Goal: Information Seeking & Learning: Learn about a topic

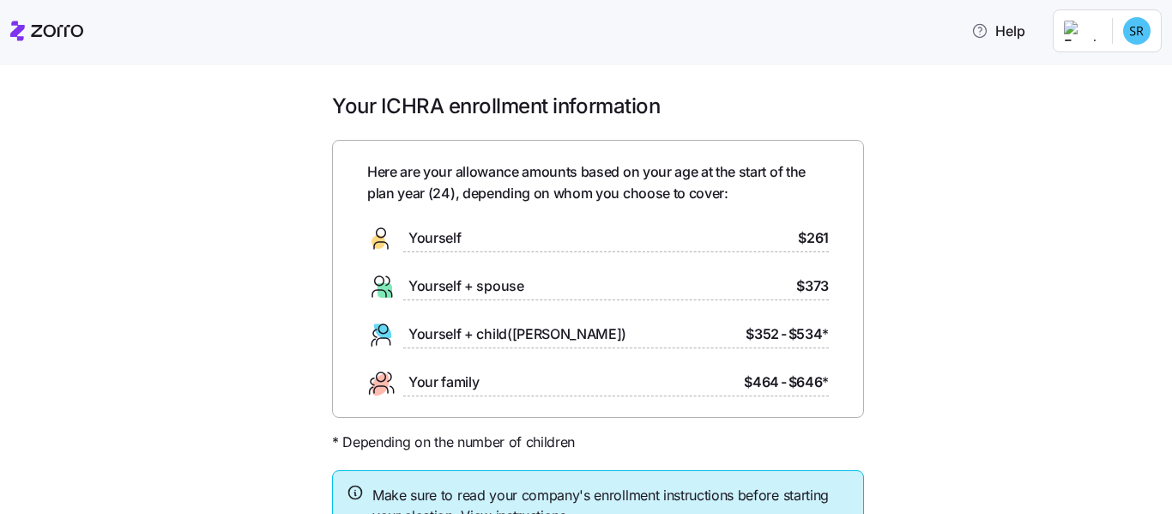
scroll to position [149, 0]
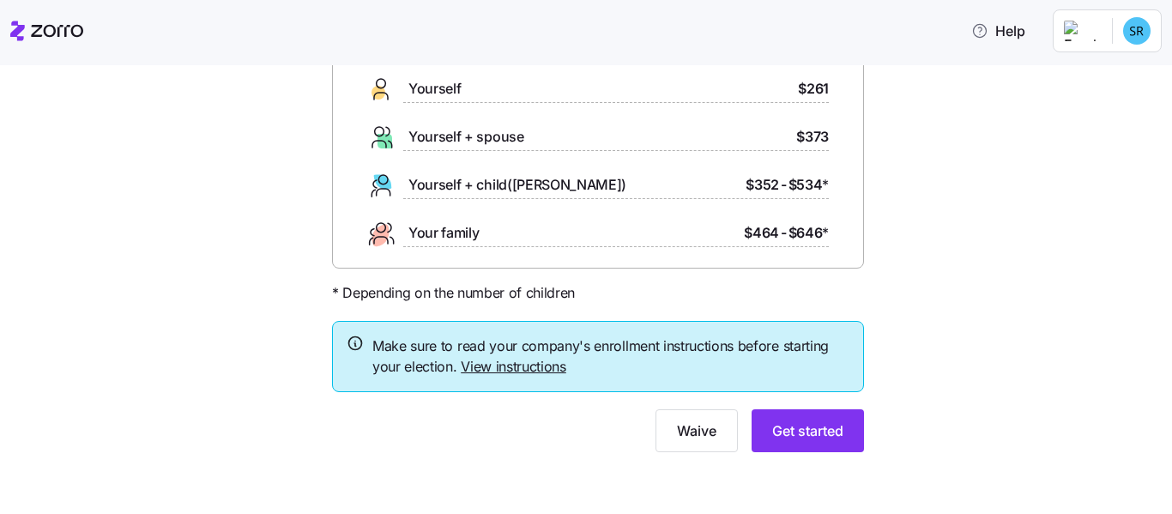
click at [525, 367] on link "View instructions" at bounding box center [514, 366] width 106 height 17
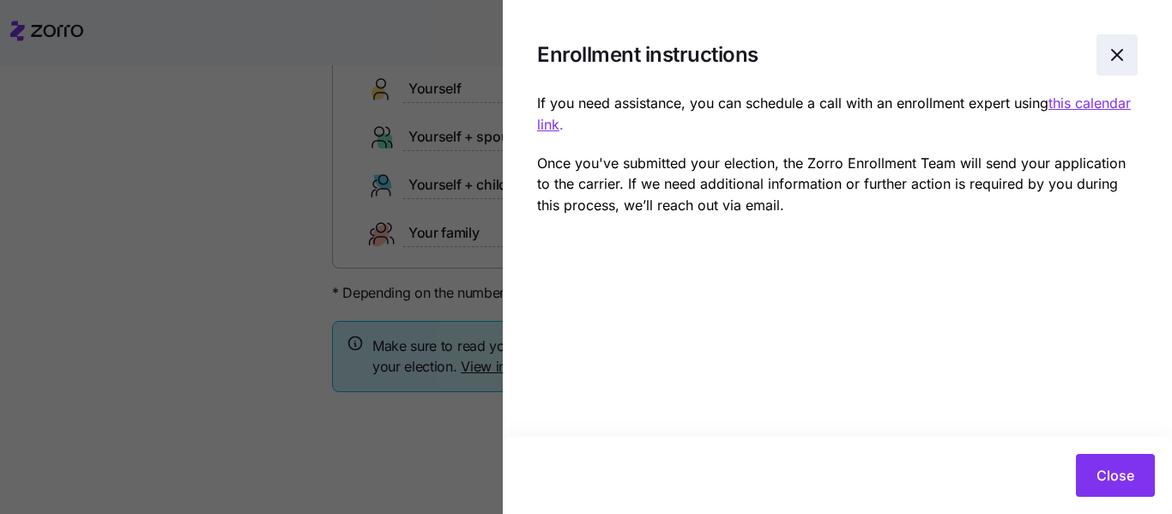
click at [1118, 66] on span "button" at bounding box center [1117, 54] width 39 height 39
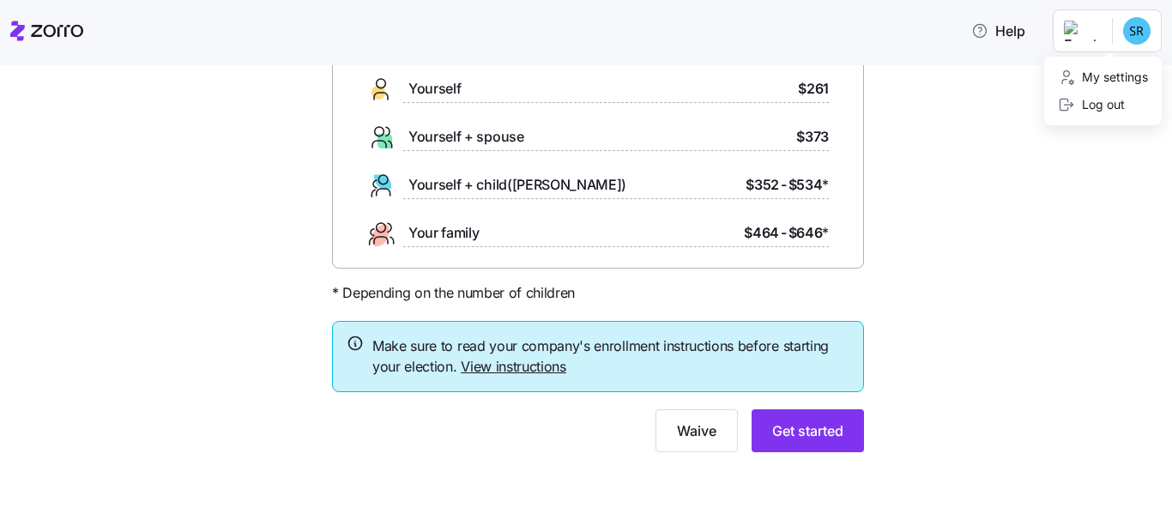
click at [1085, 33] on html "Help Your ICHRA enrollment information Here are your allowance amounts based on…" at bounding box center [586, 252] width 1172 height 504
click at [958, 110] on html "Help Your ICHRA enrollment information Here are your allowance amounts based on…" at bounding box center [586, 252] width 1172 height 504
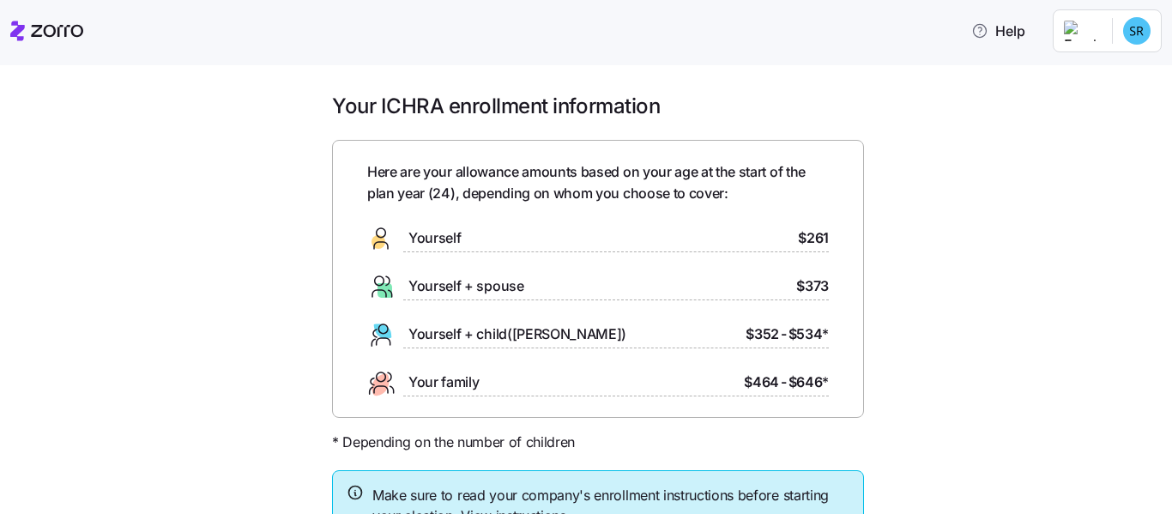
scroll to position [126, 0]
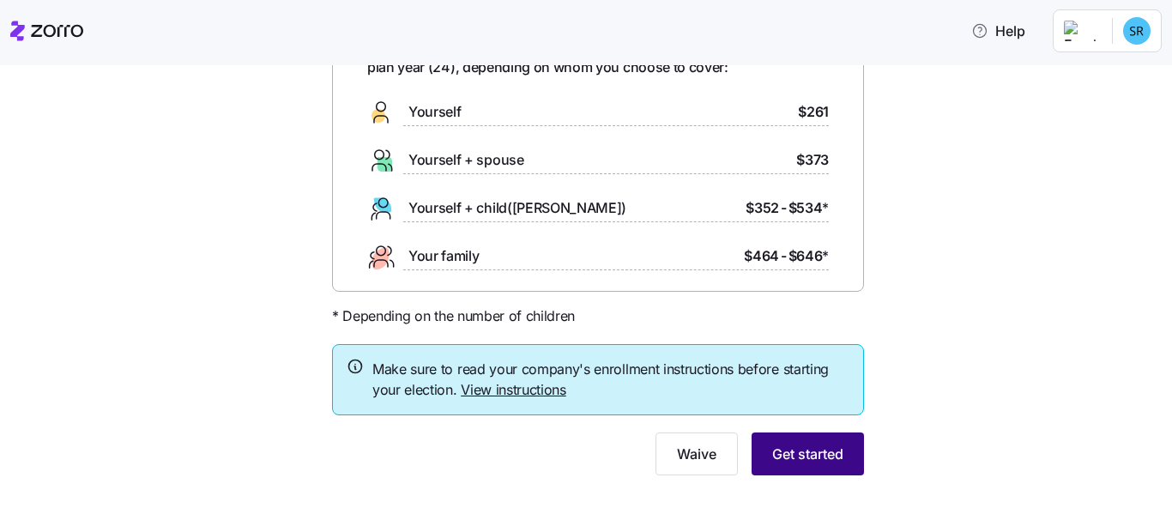
click at [800, 434] on button "Get started" at bounding box center [808, 453] width 112 height 43
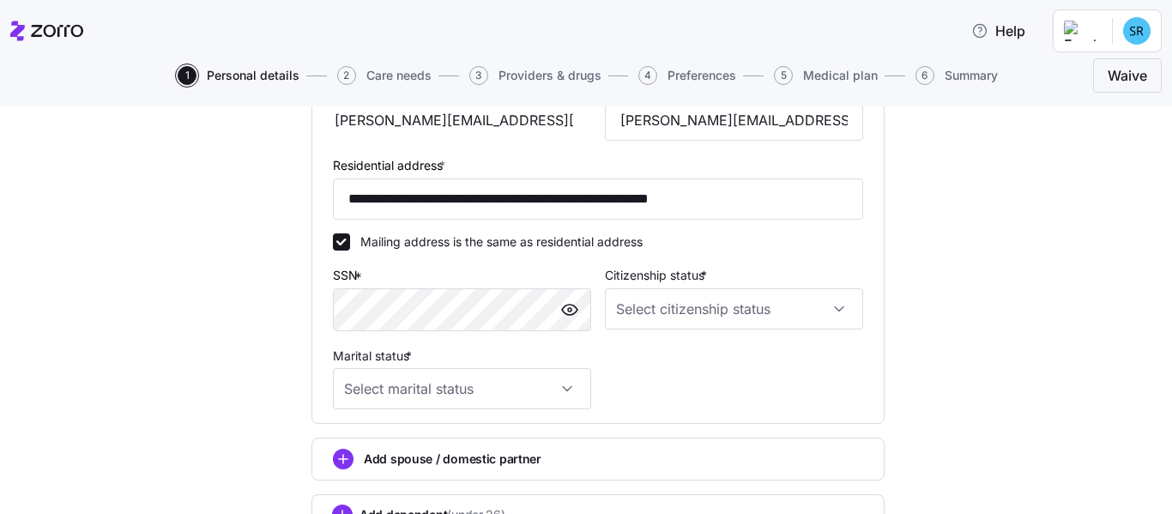
scroll to position [539, 0]
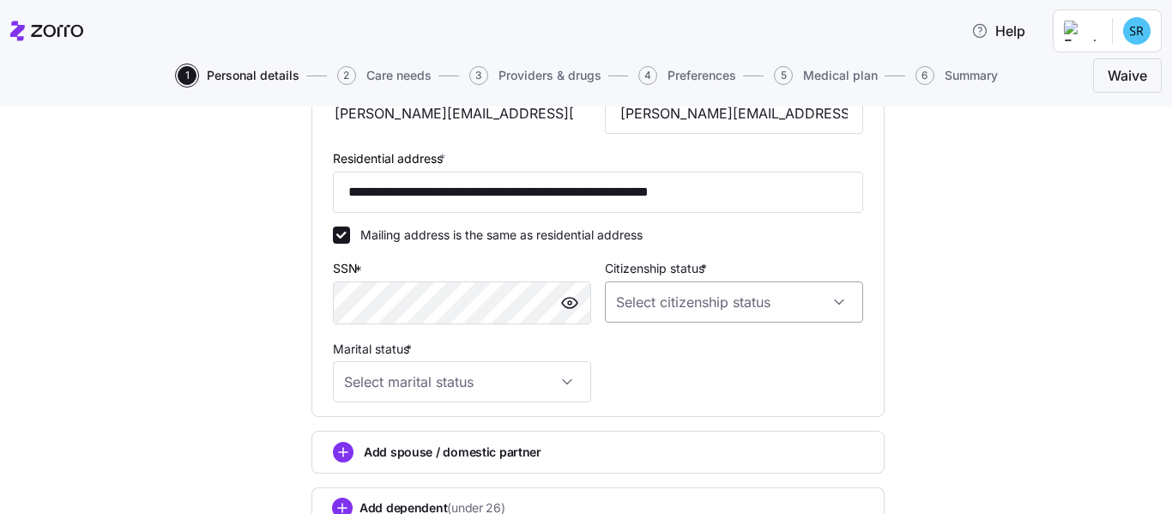
click at [741, 297] on input "Citizenship status *" at bounding box center [734, 301] width 258 height 41
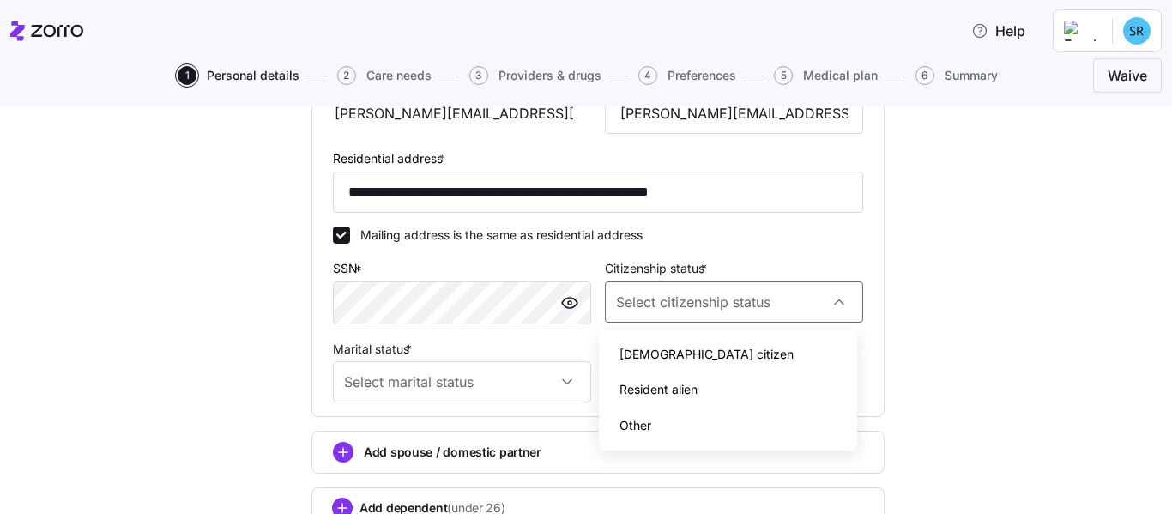
click at [672, 363] on span "[DEMOGRAPHIC_DATA] citizen" at bounding box center [707, 354] width 174 height 19
type input "[DEMOGRAPHIC_DATA] citizen"
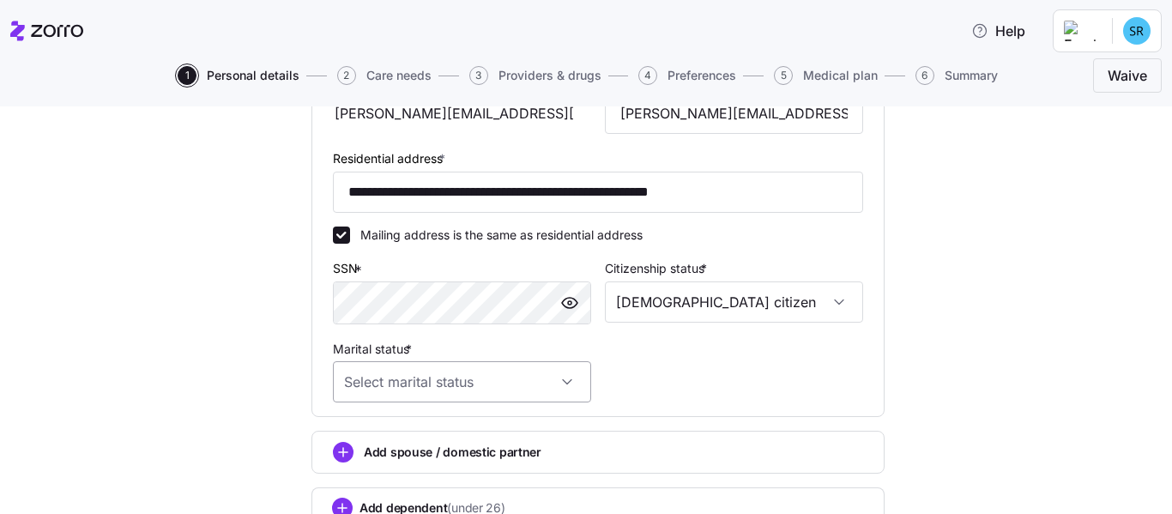
click at [531, 380] on input "Marital status *" at bounding box center [462, 381] width 258 height 41
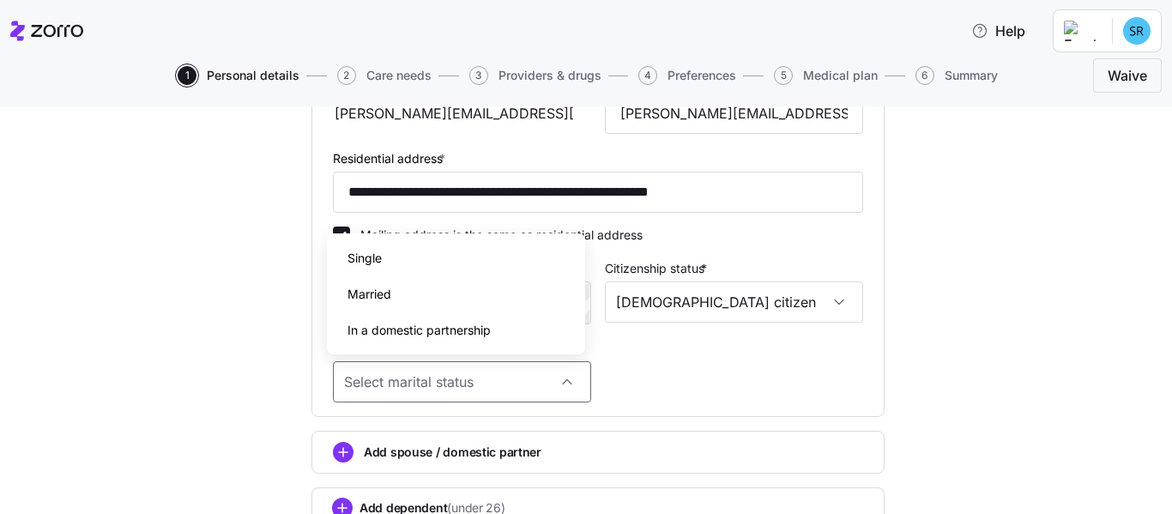
click at [452, 252] on div "Single" at bounding box center [456, 258] width 245 height 36
type input "Single"
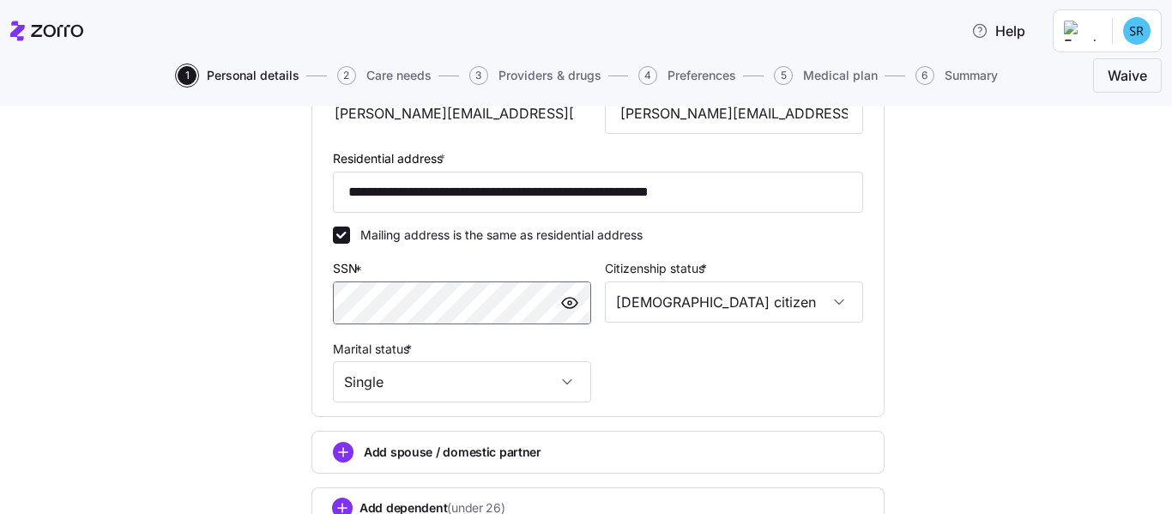
scroll to position [667, 0]
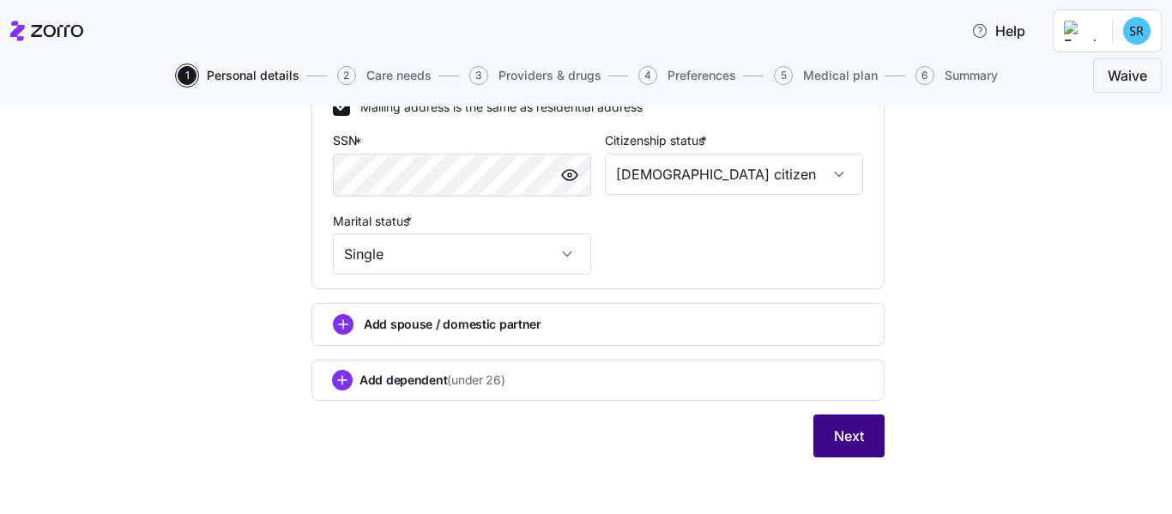
click at [835, 430] on span "Next" at bounding box center [849, 436] width 30 height 21
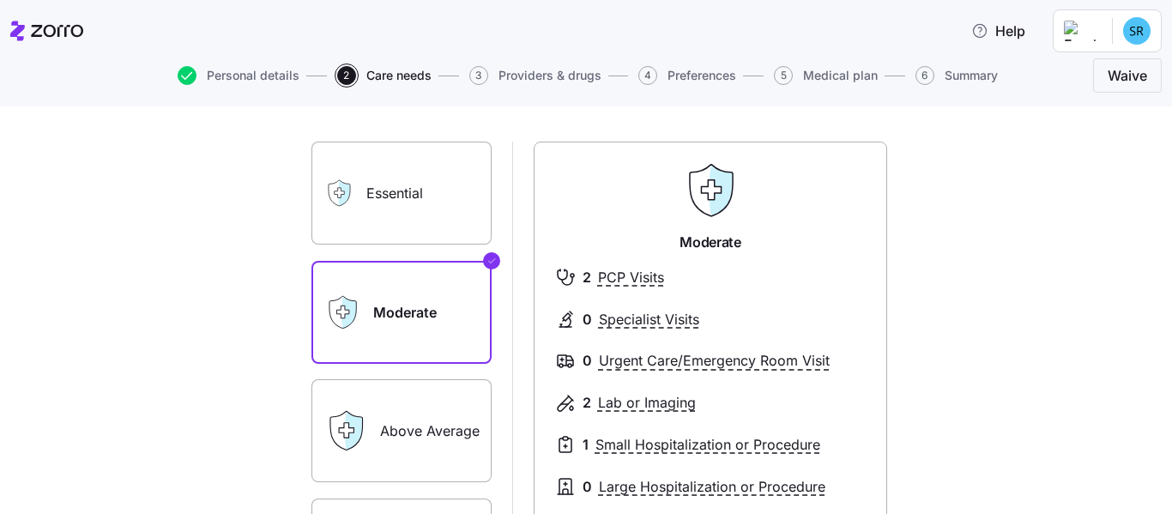
scroll to position [82, 0]
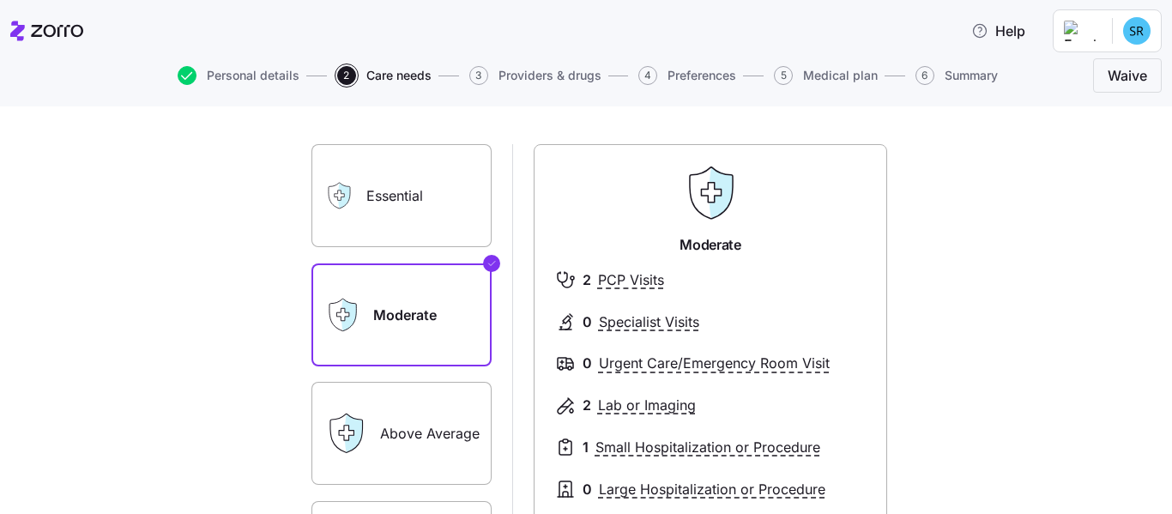
click at [369, 197] on label "Essential" at bounding box center [401, 195] width 180 height 103
click at [0, 0] on input "Essential" at bounding box center [0, 0] width 0 height 0
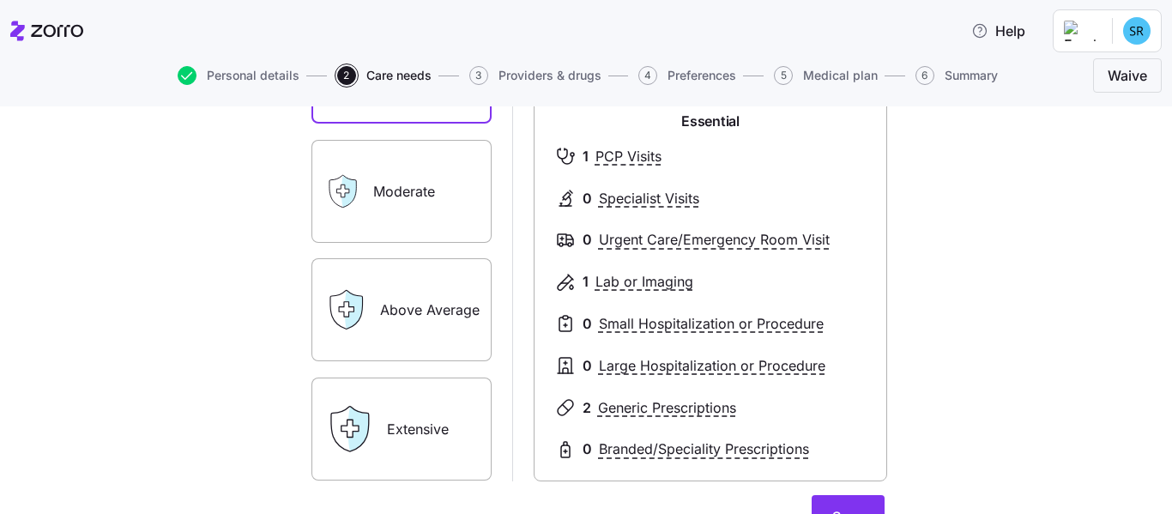
scroll to position [207, 0]
click at [406, 197] on label "Moderate" at bounding box center [401, 190] width 180 height 103
click at [0, 0] on input "Moderate" at bounding box center [0, 0] width 0 height 0
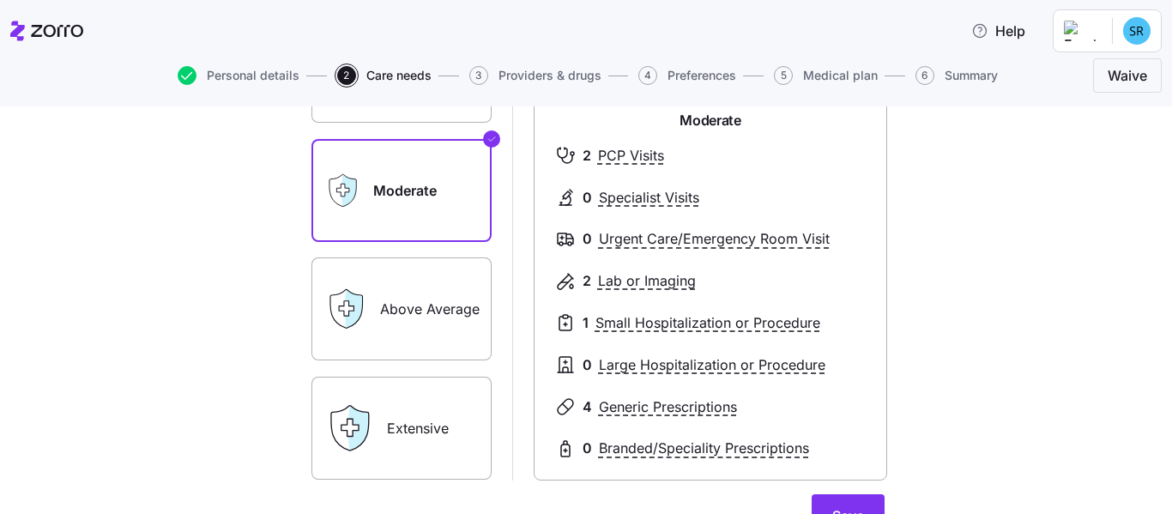
click at [396, 319] on label "Above Average" at bounding box center [401, 308] width 180 height 103
click at [0, 0] on input "Above Average" at bounding box center [0, 0] width 0 height 0
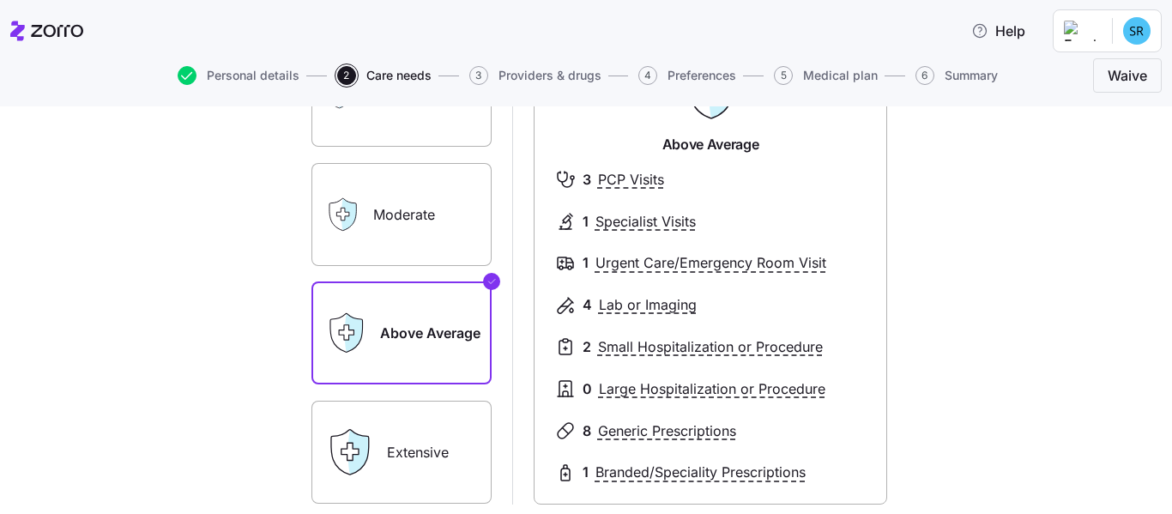
scroll to position [181, 0]
click at [420, 221] on label "Moderate" at bounding box center [401, 216] width 180 height 103
click at [0, 0] on input "Moderate" at bounding box center [0, 0] width 0 height 0
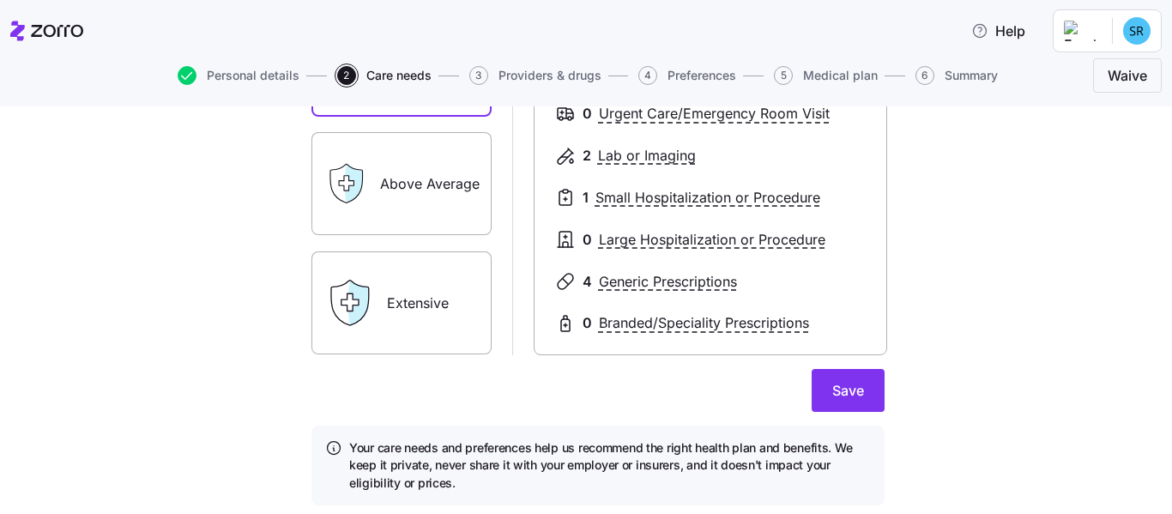
scroll to position [334, 0]
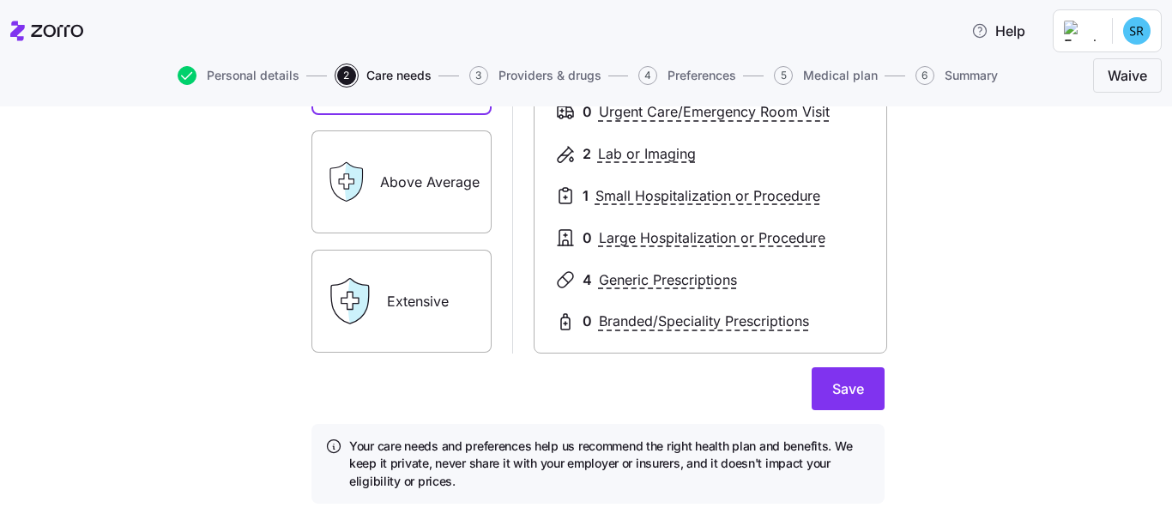
click at [405, 172] on label "Above Average" at bounding box center [401, 181] width 180 height 103
click at [0, 0] on input "Above Average" at bounding box center [0, 0] width 0 height 0
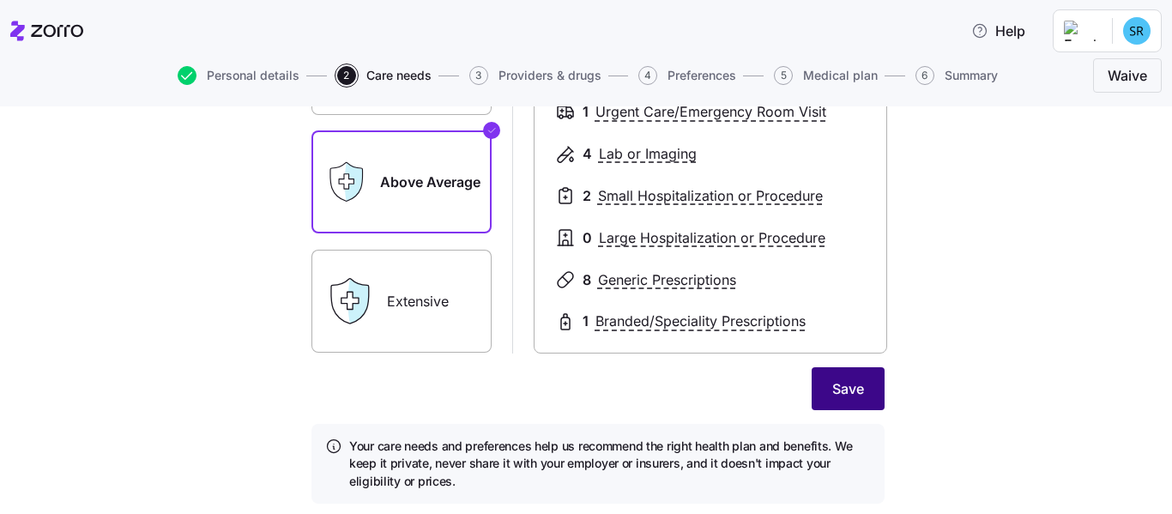
click at [832, 384] on span "Save" at bounding box center [848, 388] width 32 height 21
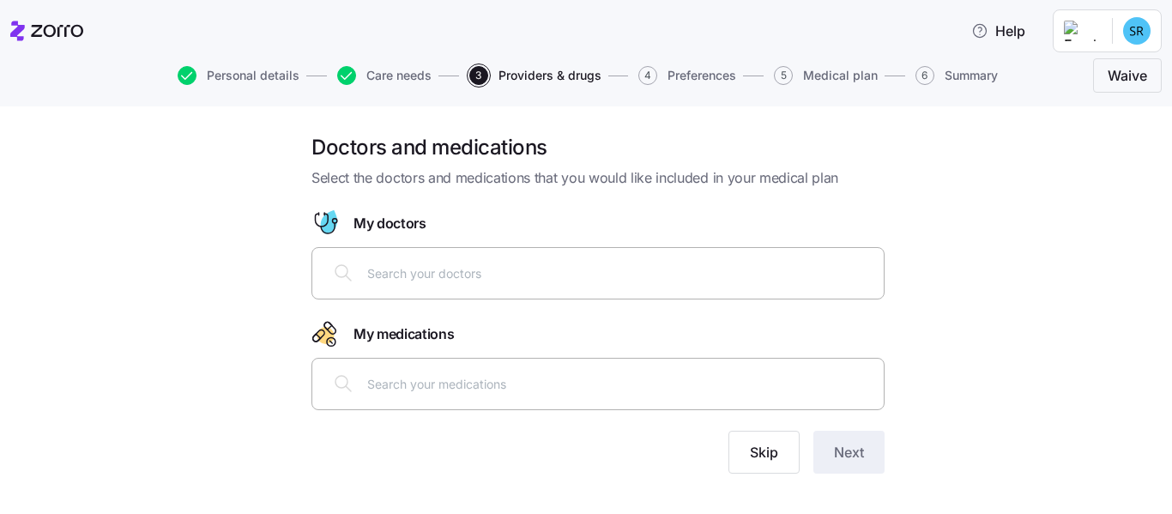
click at [655, 291] on div at bounding box center [598, 272] width 551 height 41
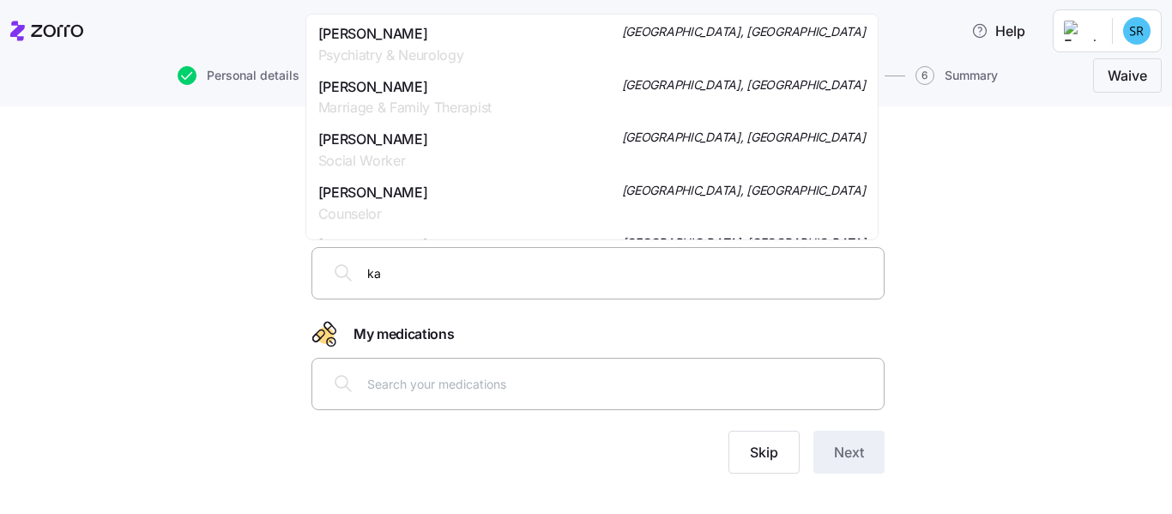
type input "k"
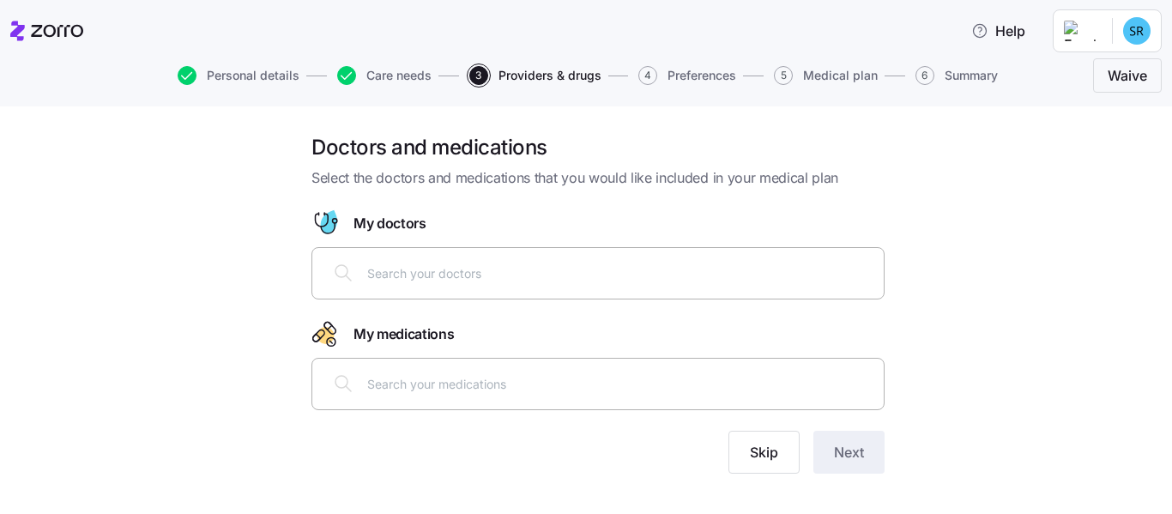
click at [496, 402] on div at bounding box center [598, 383] width 551 height 41
type input "[MEDICAL_DATA]"
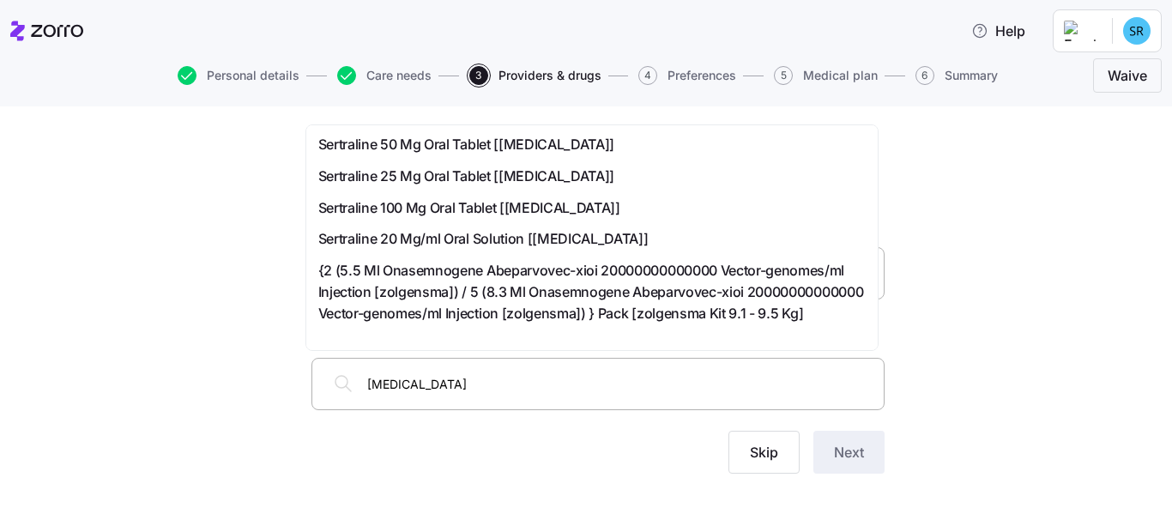
click at [578, 213] on div "Sertraline 100 Mg Oral Tablet [[MEDICAL_DATA]]" at bounding box center [591, 207] width 547 height 21
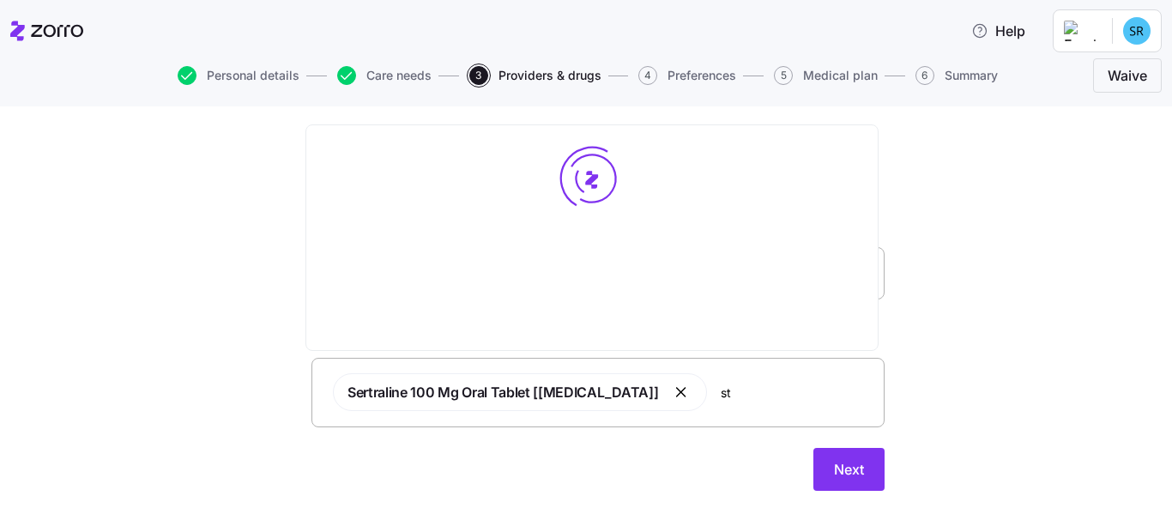
type input "s"
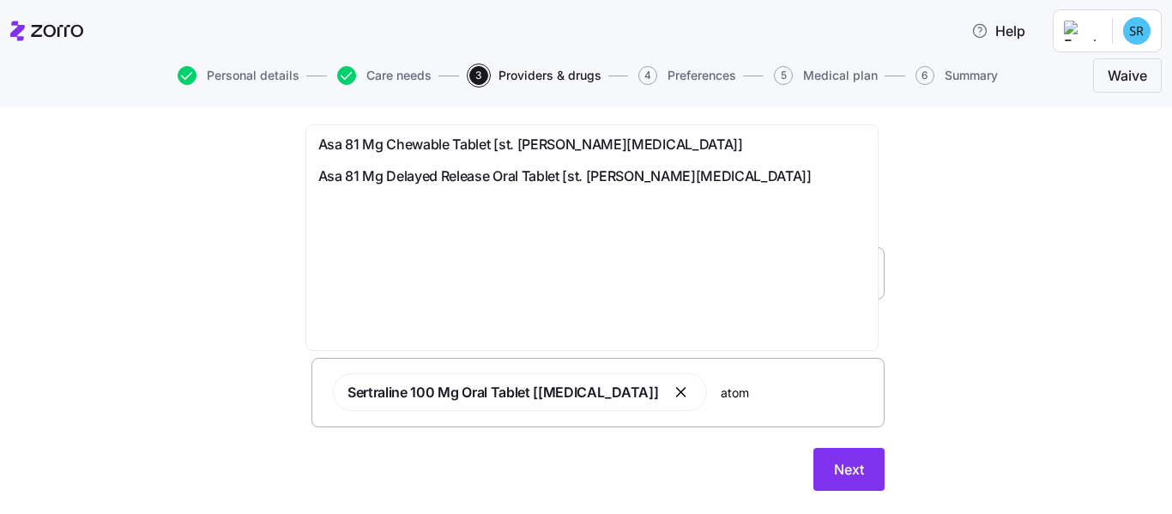
type input "atomo"
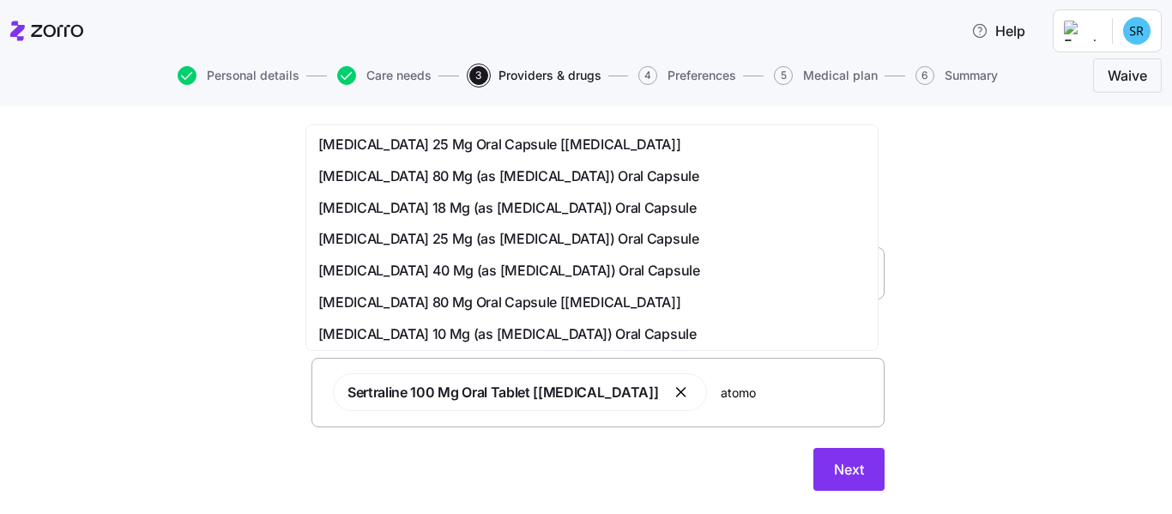
click at [636, 144] on div "[MEDICAL_DATA] 25 Mg Oral Capsule [[MEDICAL_DATA]]" at bounding box center [591, 144] width 547 height 21
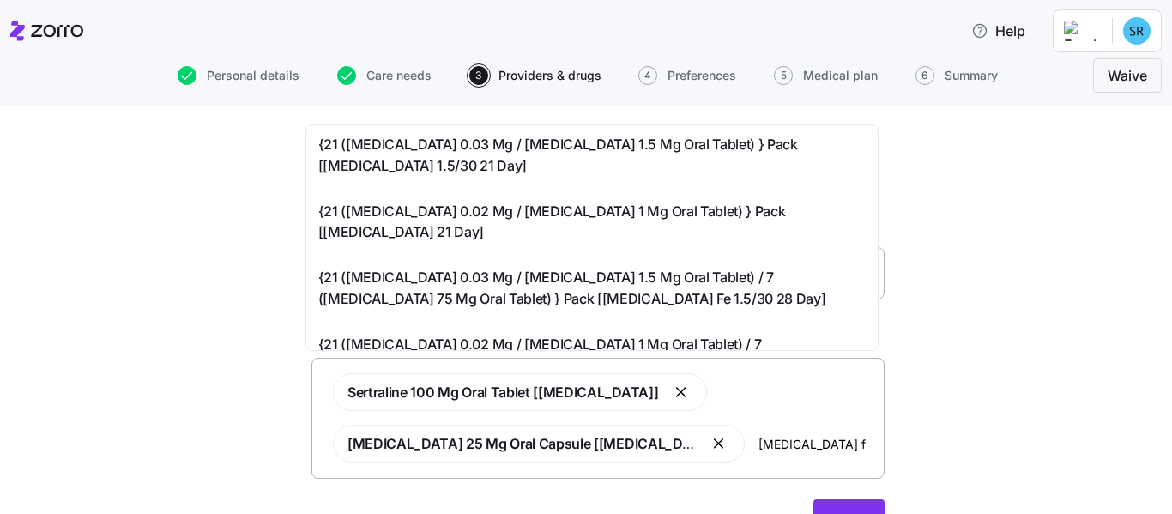
type input "[MEDICAL_DATA] fe"
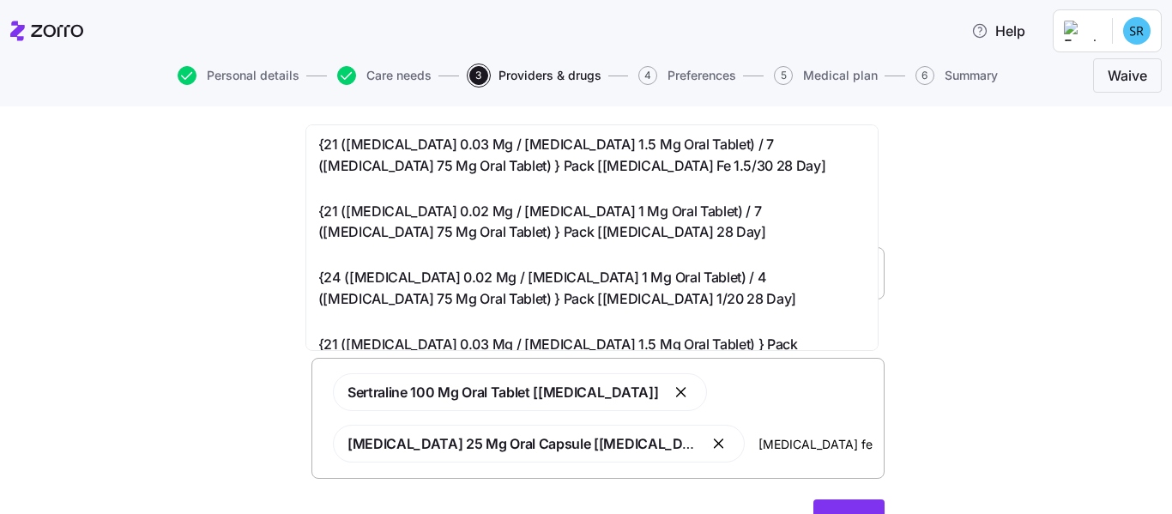
click at [627, 215] on span "{21 ([MEDICAL_DATA] 0.02 Mg / [MEDICAL_DATA] 1 Mg Oral Tablet) / 7 ([MEDICAL_DA…" at bounding box center [591, 222] width 547 height 43
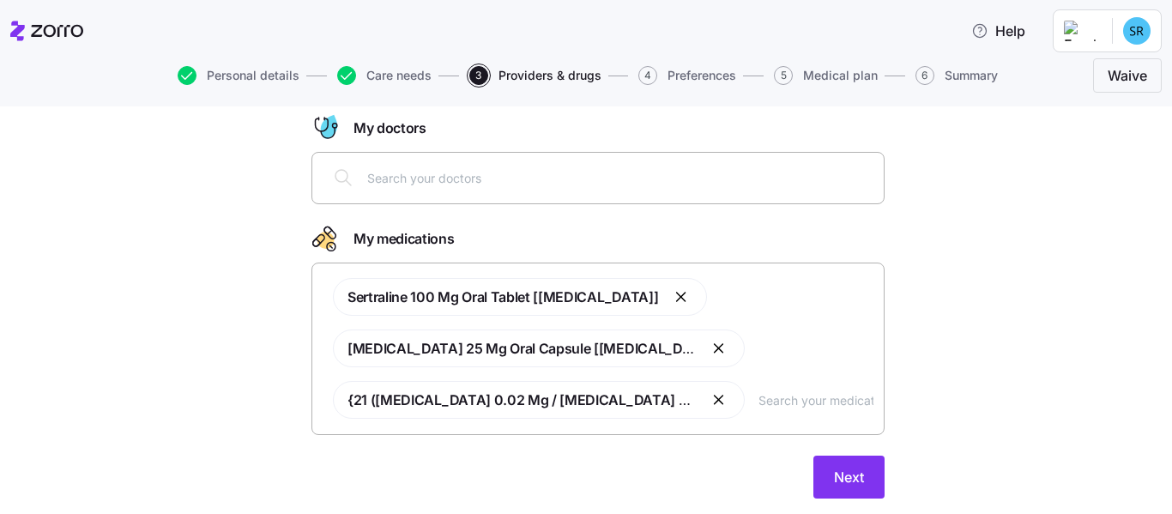
scroll to position [97, 0]
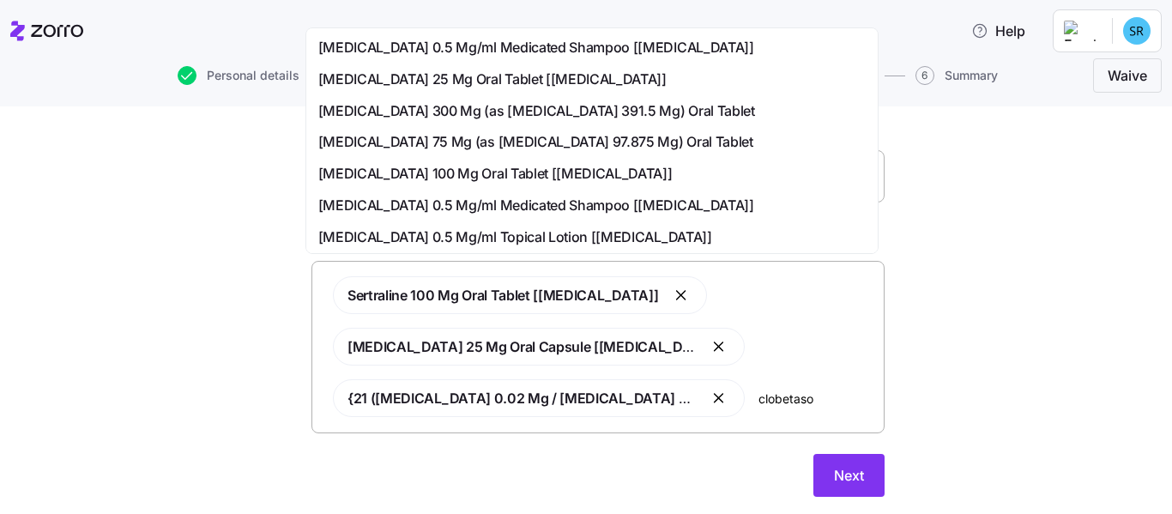
type input "[MEDICAL_DATA]"
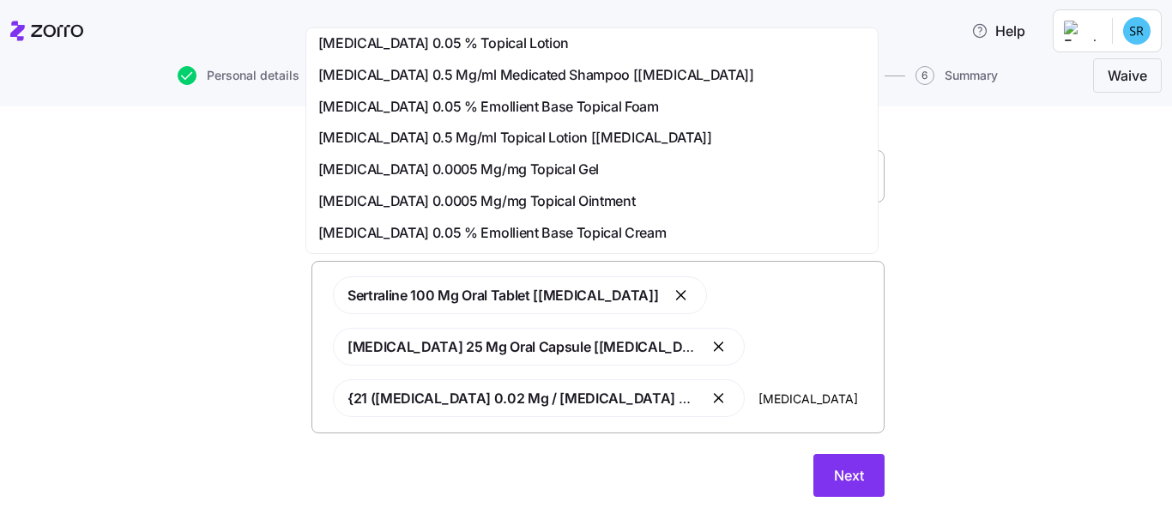
scroll to position [163, 0]
click at [636, 193] on span "[MEDICAL_DATA] 0.0005 Mg/mg Topical Ointment" at bounding box center [476, 200] width 317 height 21
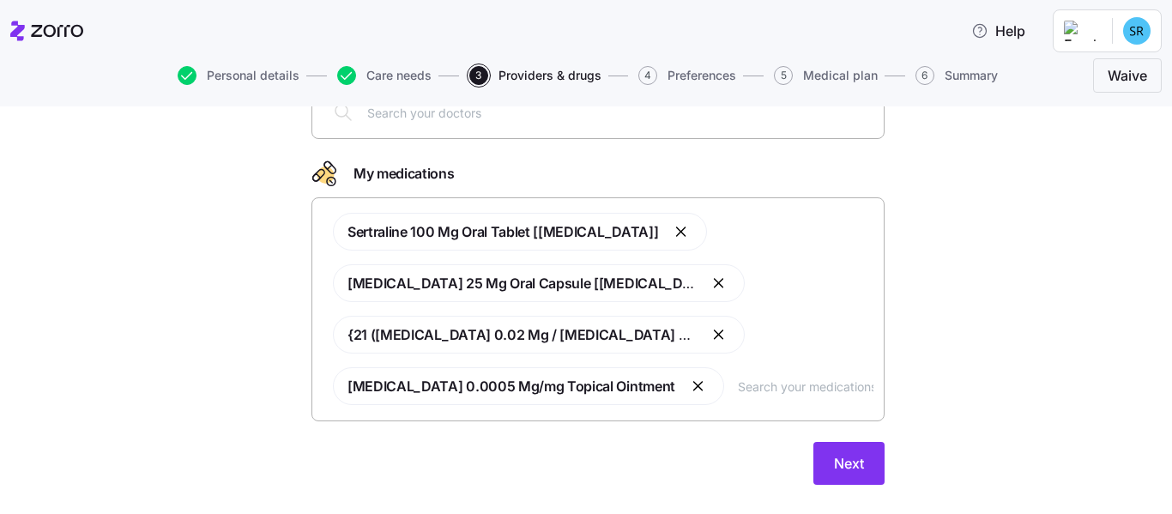
scroll to position [193, 0]
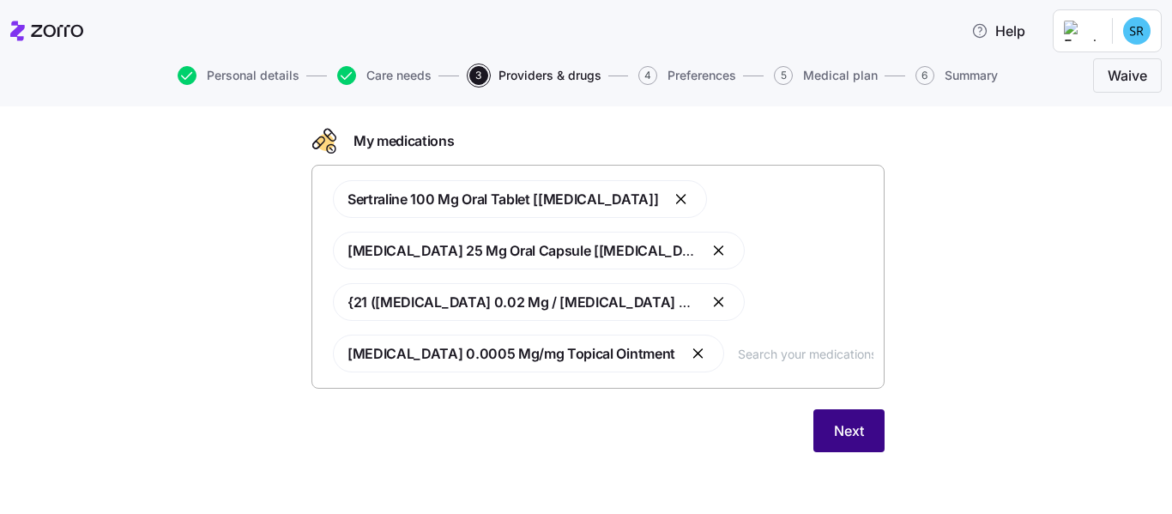
click at [819, 434] on button "Next" at bounding box center [848, 430] width 71 height 43
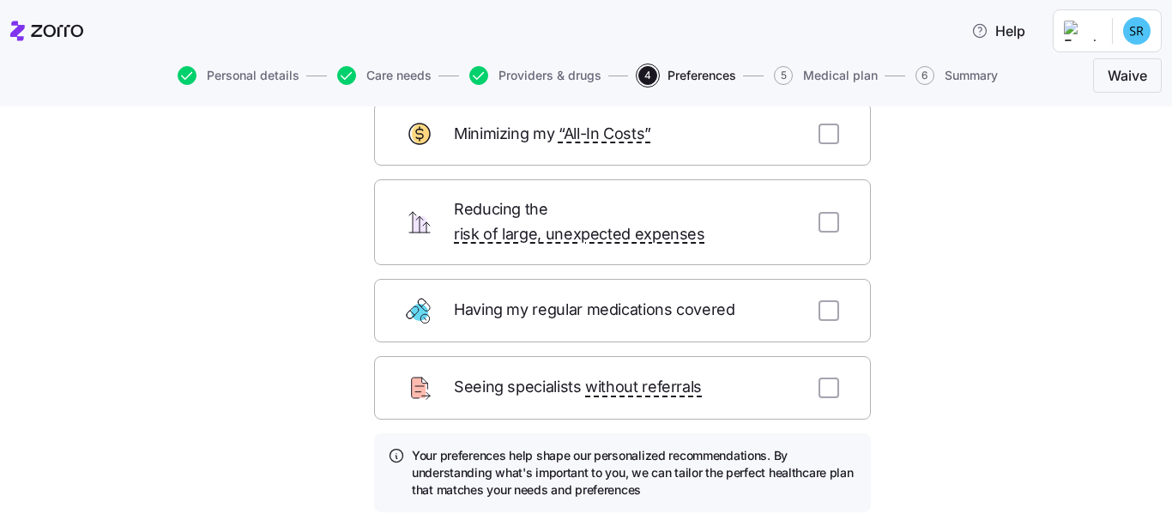
scroll to position [108, 0]
click at [830, 377] on input "checkbox" at bounding box center [829, 387] width 21 height 21
checkbox input "true"
click at [819, 299] on input "checkbox" at bounding box center [829, 309] width 21 height 21
checkbox input "true"
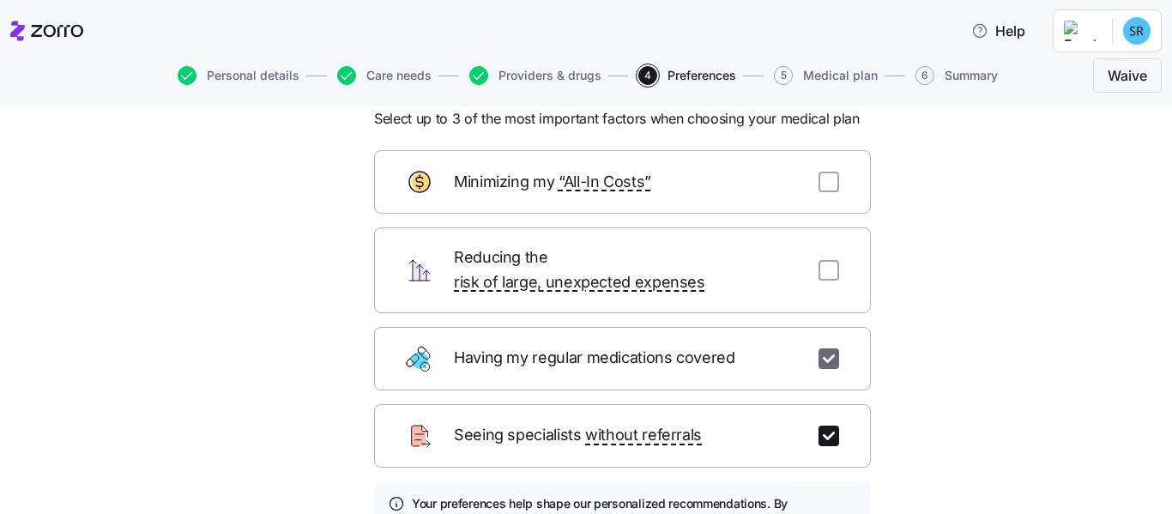
scroll to position [58, 0]
click at [819, 190] on input "checkbox" at bounding box center [829, 182] width 21 height 21
checkbox input "true"
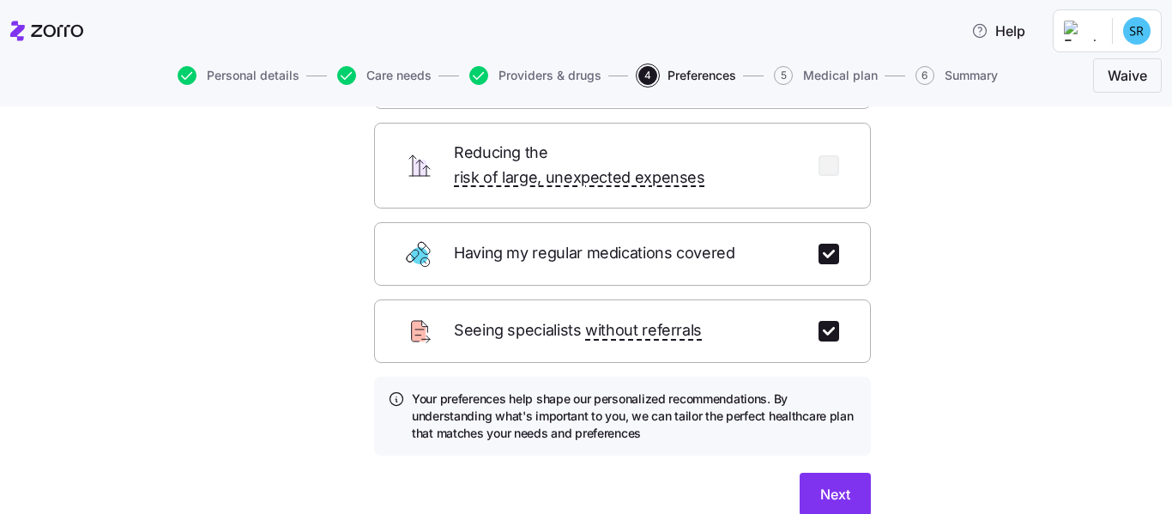
scroll to position [188, 0]
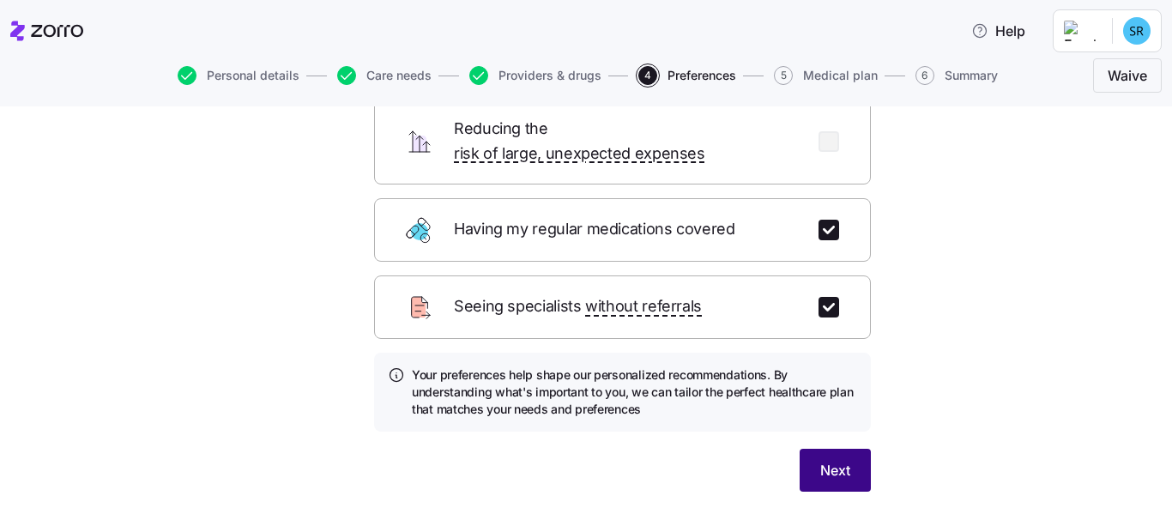
click at [810, 449] on button "Next" at bounding box center [835, 470] width 71 height 43
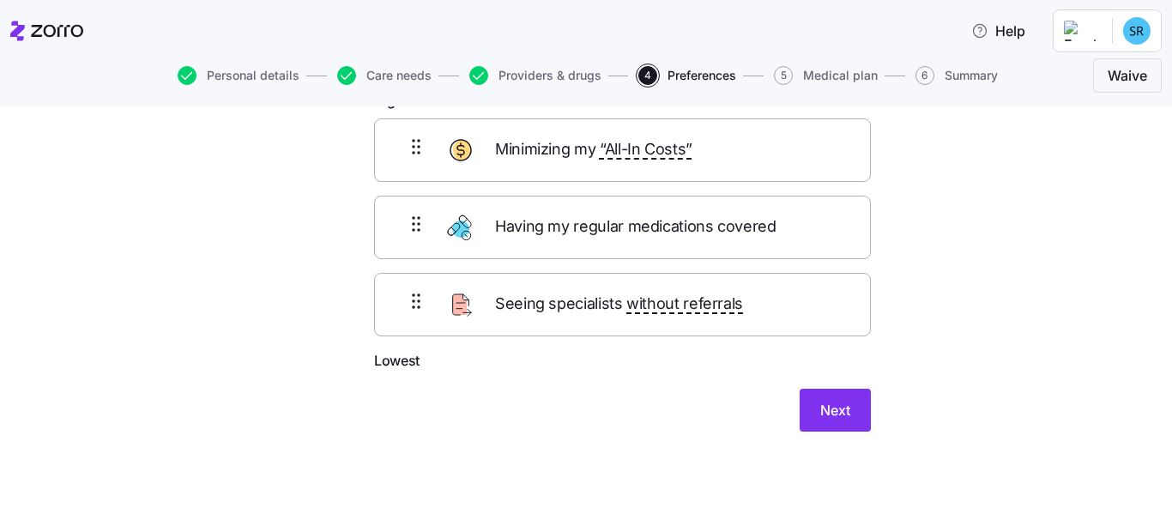
scroll to position [0, 0]
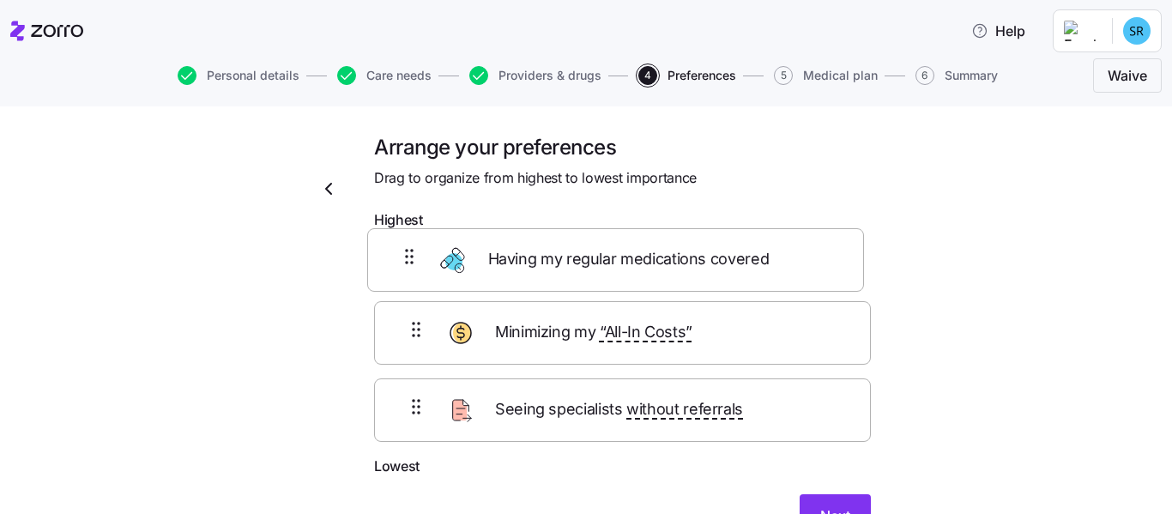
drag, startPoint x: 784, startPoint y: 366, endPoint x: 787, endPoint y: 272, distance: 93.6
click at [787, 272] on div "Minimizing my “All-In Costs” Having my regular medications covered Seeing speci…" at bounding box center [622, 347] width 497 height 218
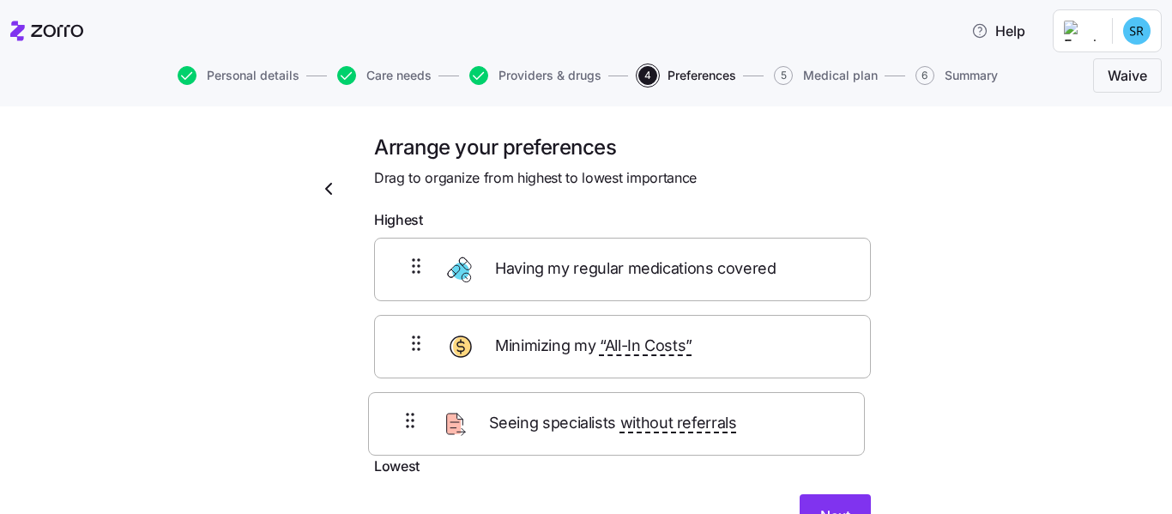
scroll to position [1, 0]
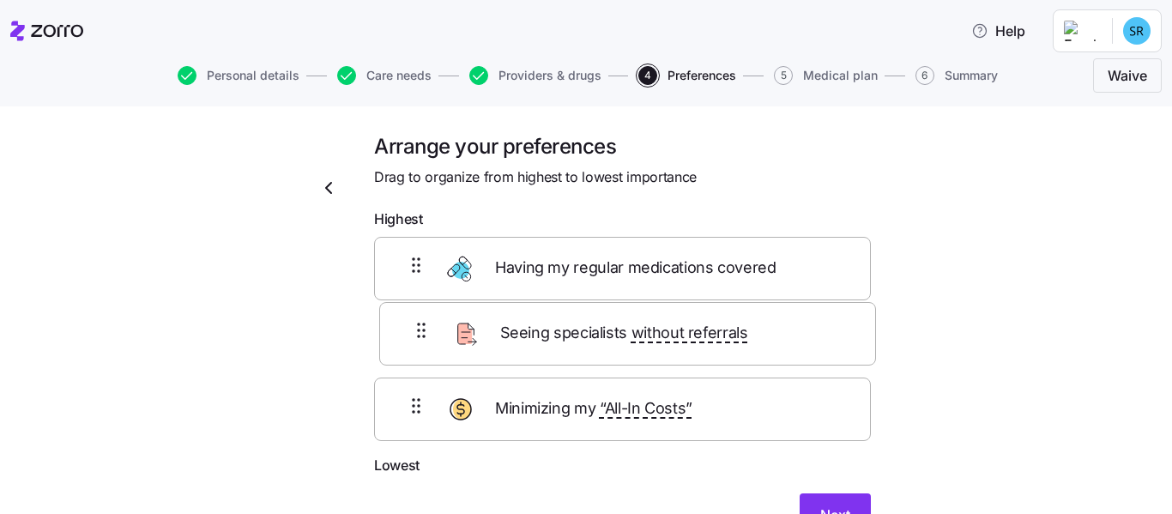
drag, startPoint x: 761, startPoint y: 430, endPoint x: 775, endPoint y: 327, distance: 103.9
click at [775, 327] on div "Having my regular medications covered Minimizing my “All-In Costs” Seeing speci…" at bounding box center [622, 346] width 497 height 218
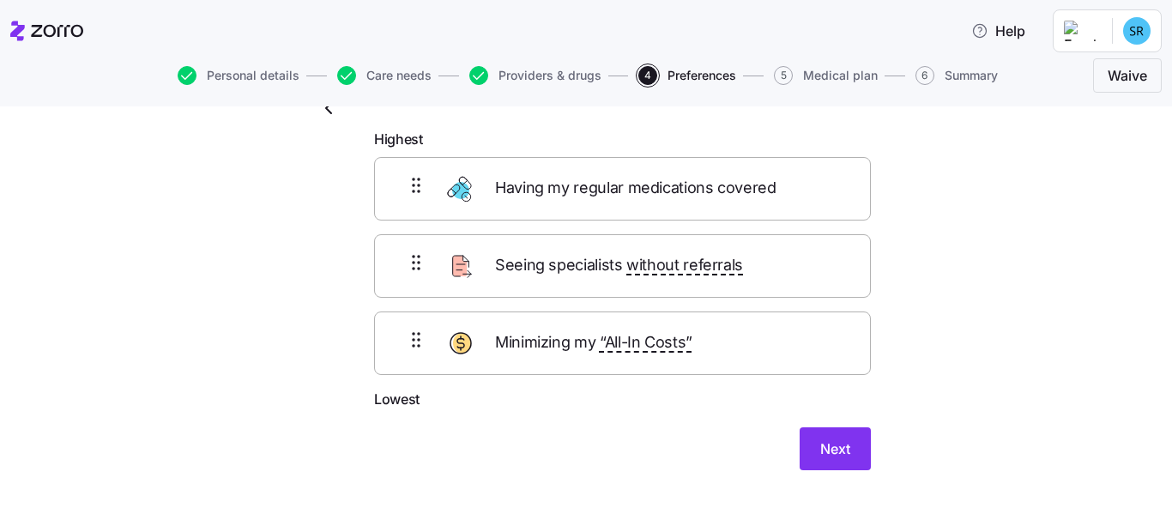
scroll to position [89, 0]
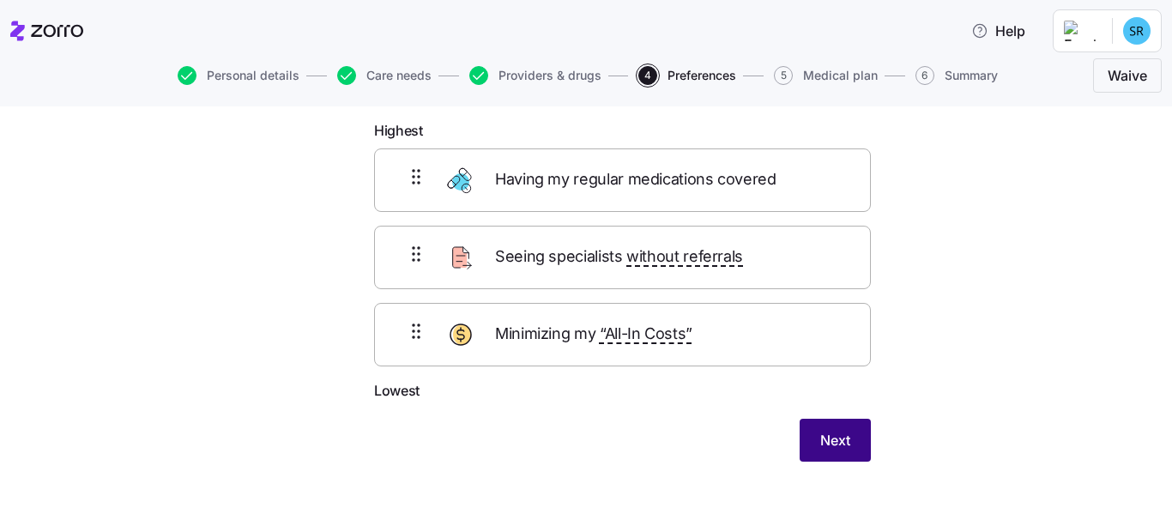
click at [837, 432] on span "Next" at bounding box center [835, 440] width 30 height 21
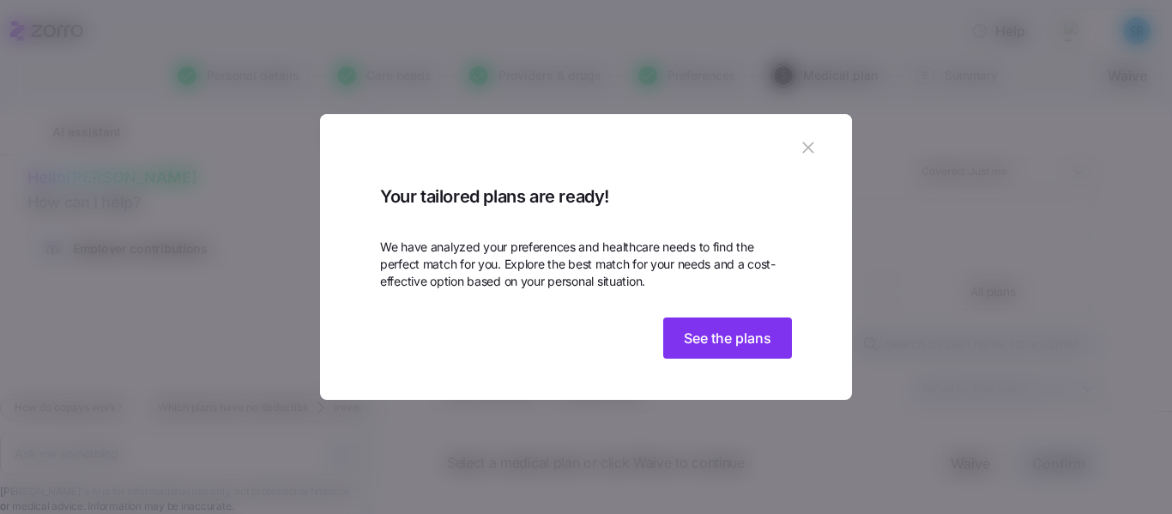
scroll to position [3, 0]
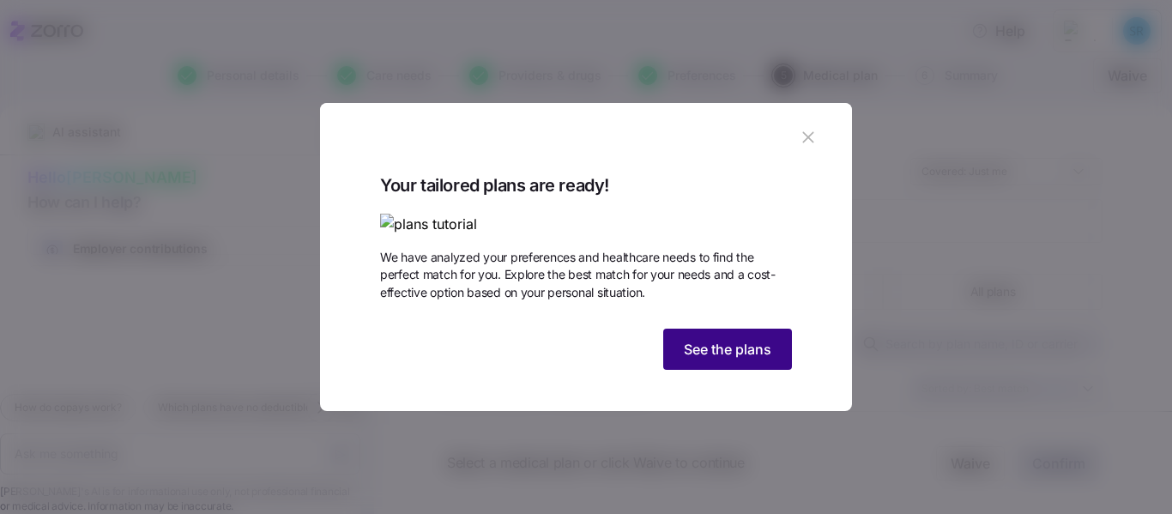
click at [697, 360] on span "See the plans" at bounding box center [728, 349] width 88 height 21
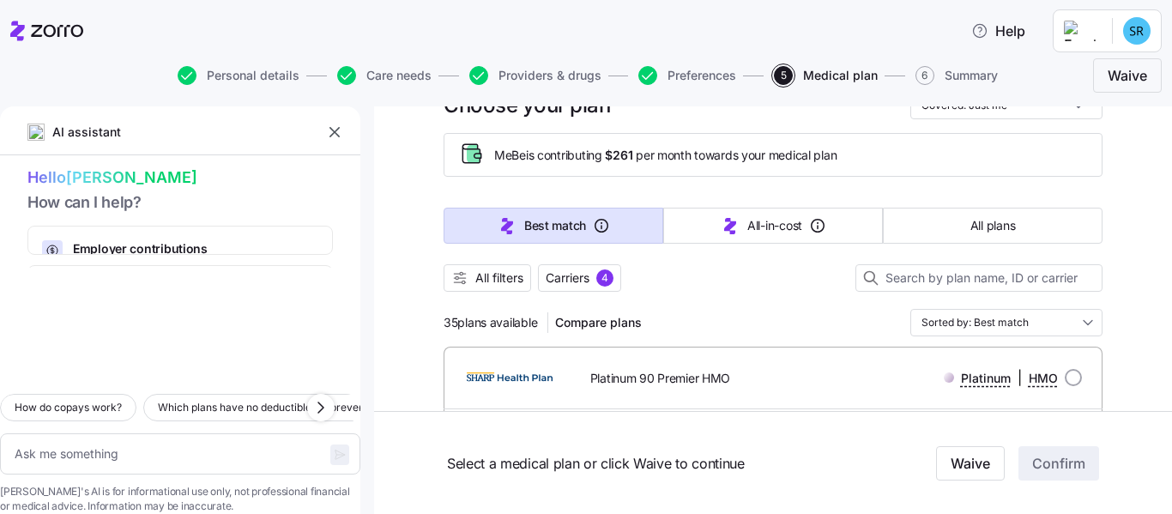
scroll to position [0, 0]
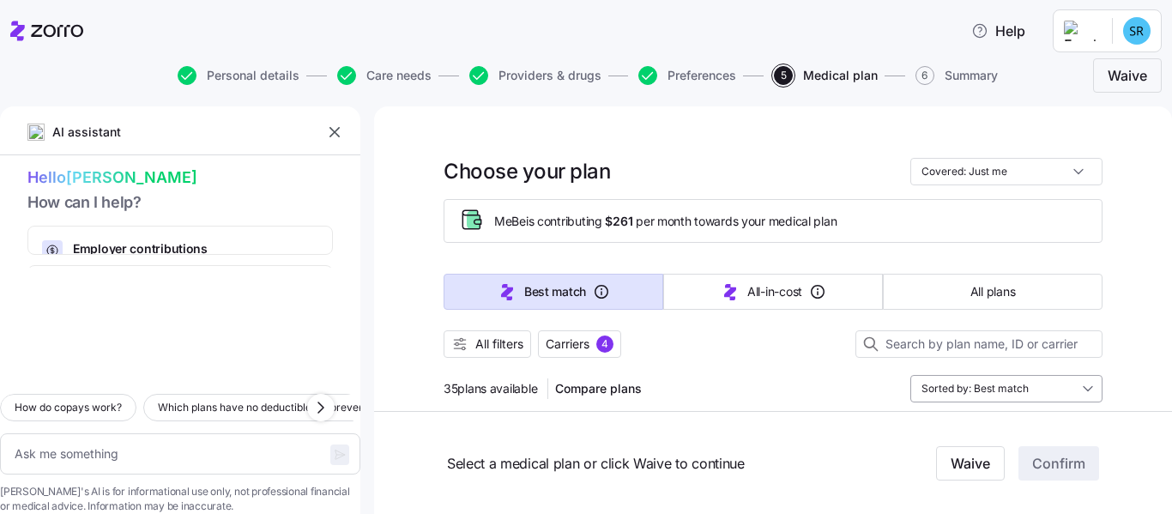
click at [944, 385] on input "Sorted by: Best match" at bounding box center [1006, 388] width 192 height 27
click at [749, 330] on div at bounding box center [773, 325] width 659 height 10
click at [552, 344] on span "Carriers" at bounding box center [568, 344] width 44 height 17
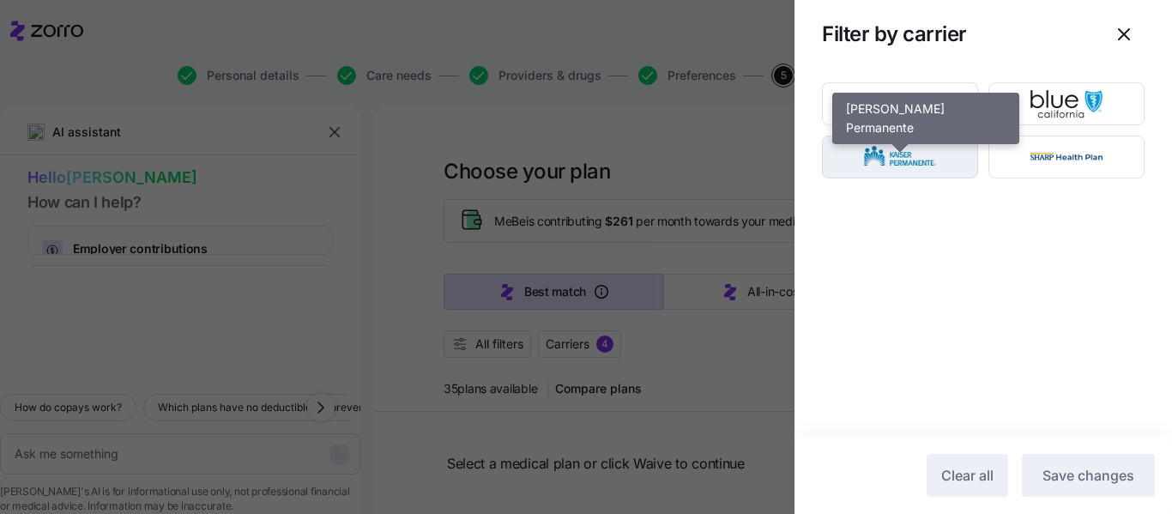
click at [898, 173] on img "button" at bounding box center [901, 157] width 126 height 34
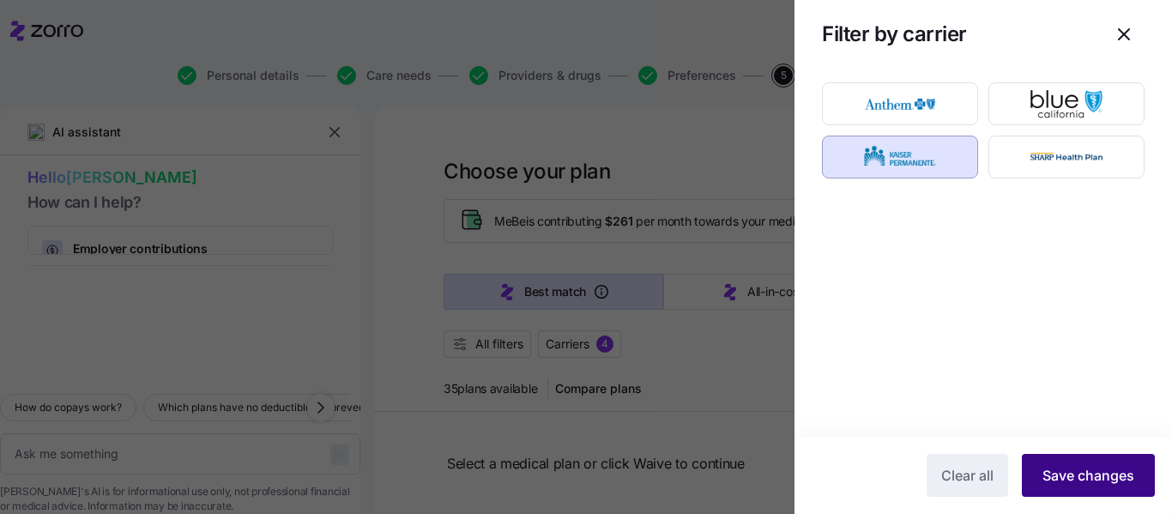
click at [1044, 486] on button "Save changes" at bounding box center [1088, 475] width 133 height 43
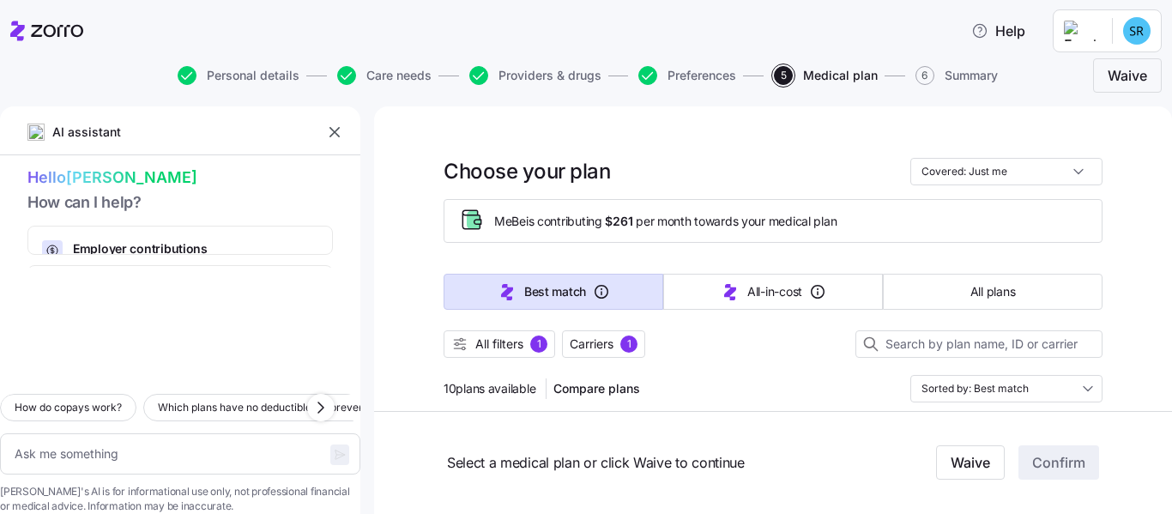
click at [1087, 21] on html "Help Personal details Care needs Providers & drugs Preferences 5 Medical plan 6…" at bounding box center [586, 252] width 1172 height 504
click at [1099, 74] on div "My settings" at bounding box center [1103, 77] width 90 height 19
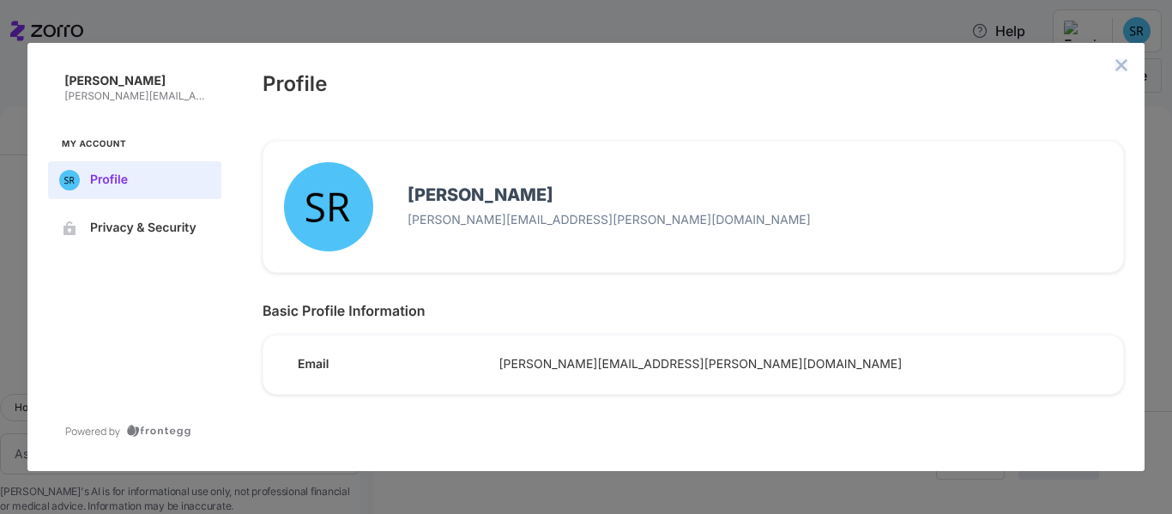
click at [1117, 64] on icon "close admin-box" at bounding box center [1122, 65] width 14 height 14
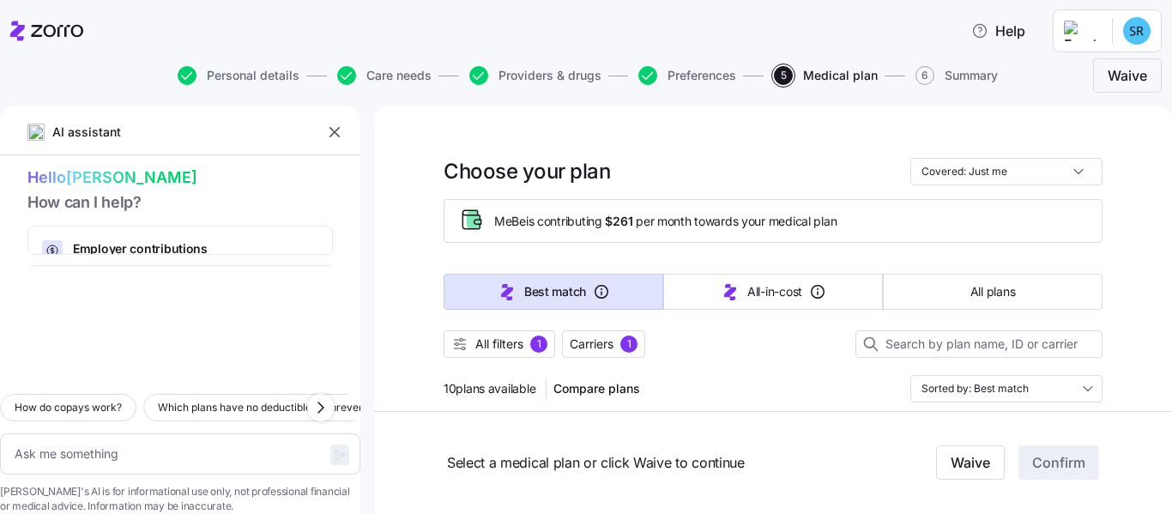
click at [37, 21] on icon at bounding box center [46, 31] width 73 height 21
type textarea "x"
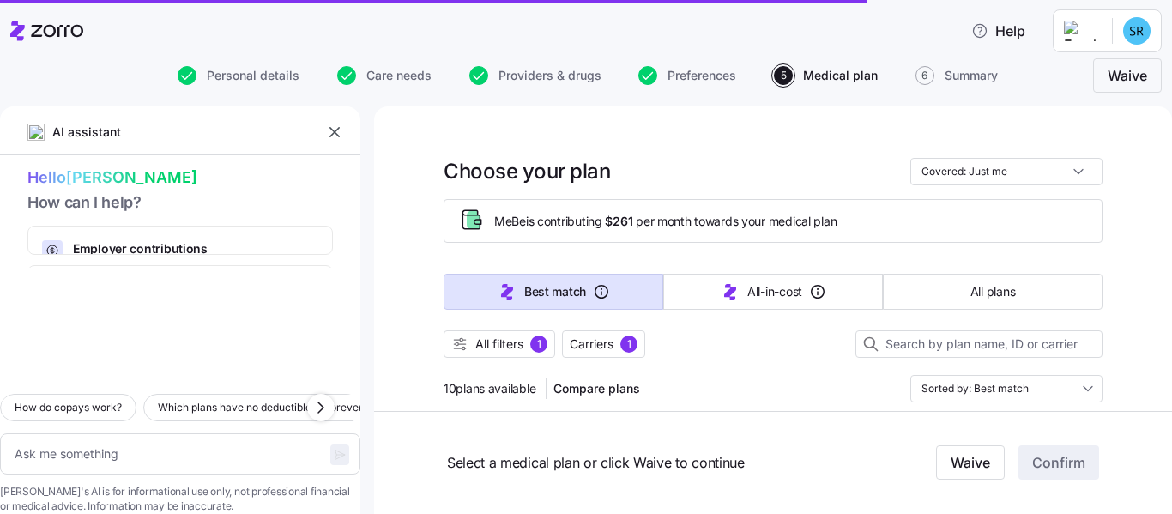
click at [335, 134] on icon "button" at bounding box center [334, 132] width 17 height 17
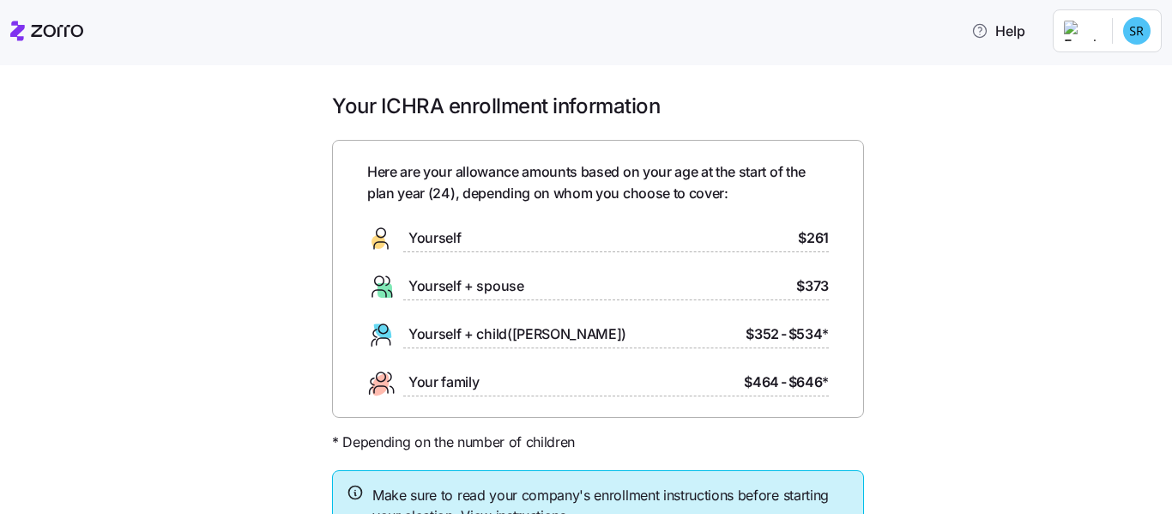
scroll to position [149, 0]
